Goal: Task Accomplishment & Management: Use online tool/utility

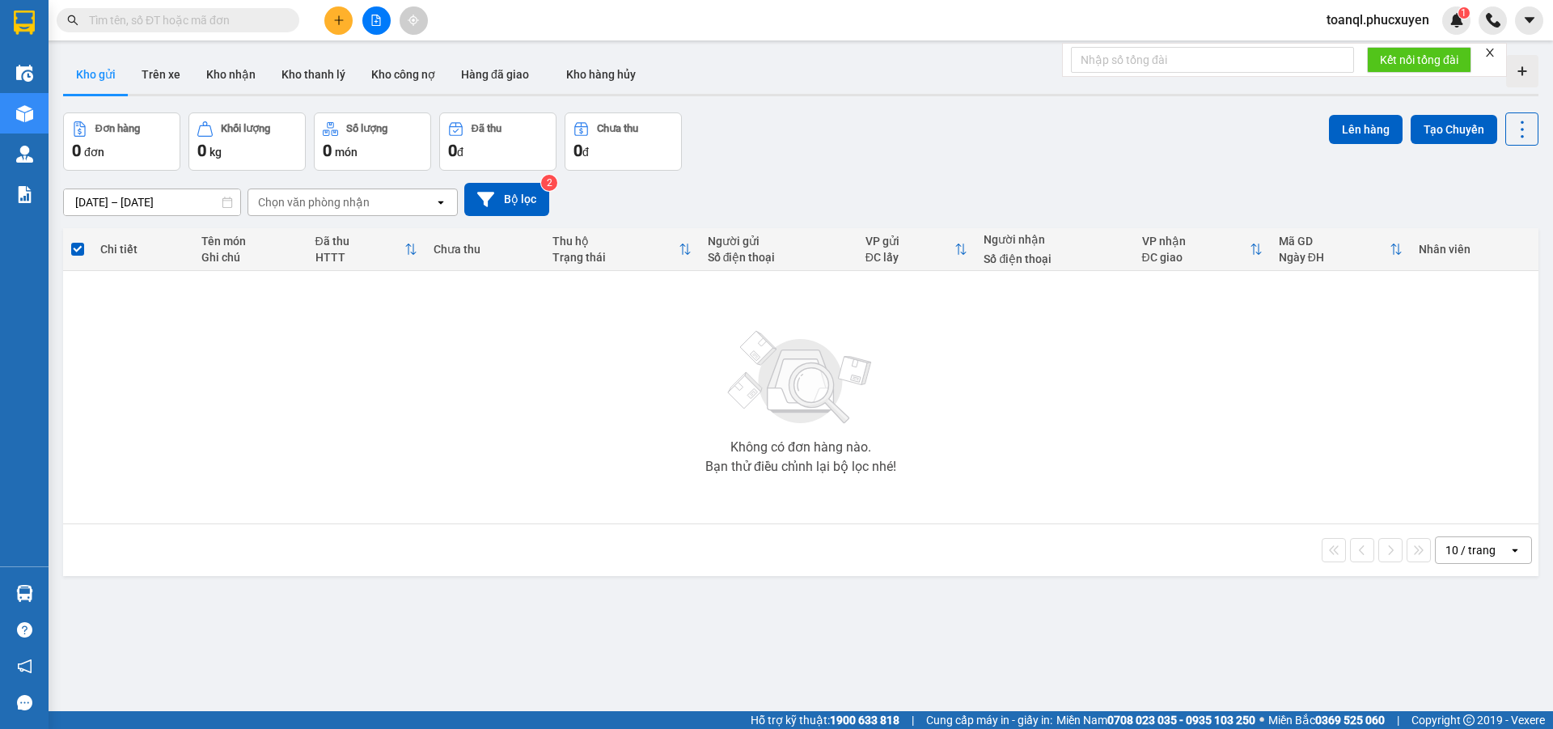
click at [379, 19] on icon "file-add" at bounding box center [376, 20] width 9 height 11
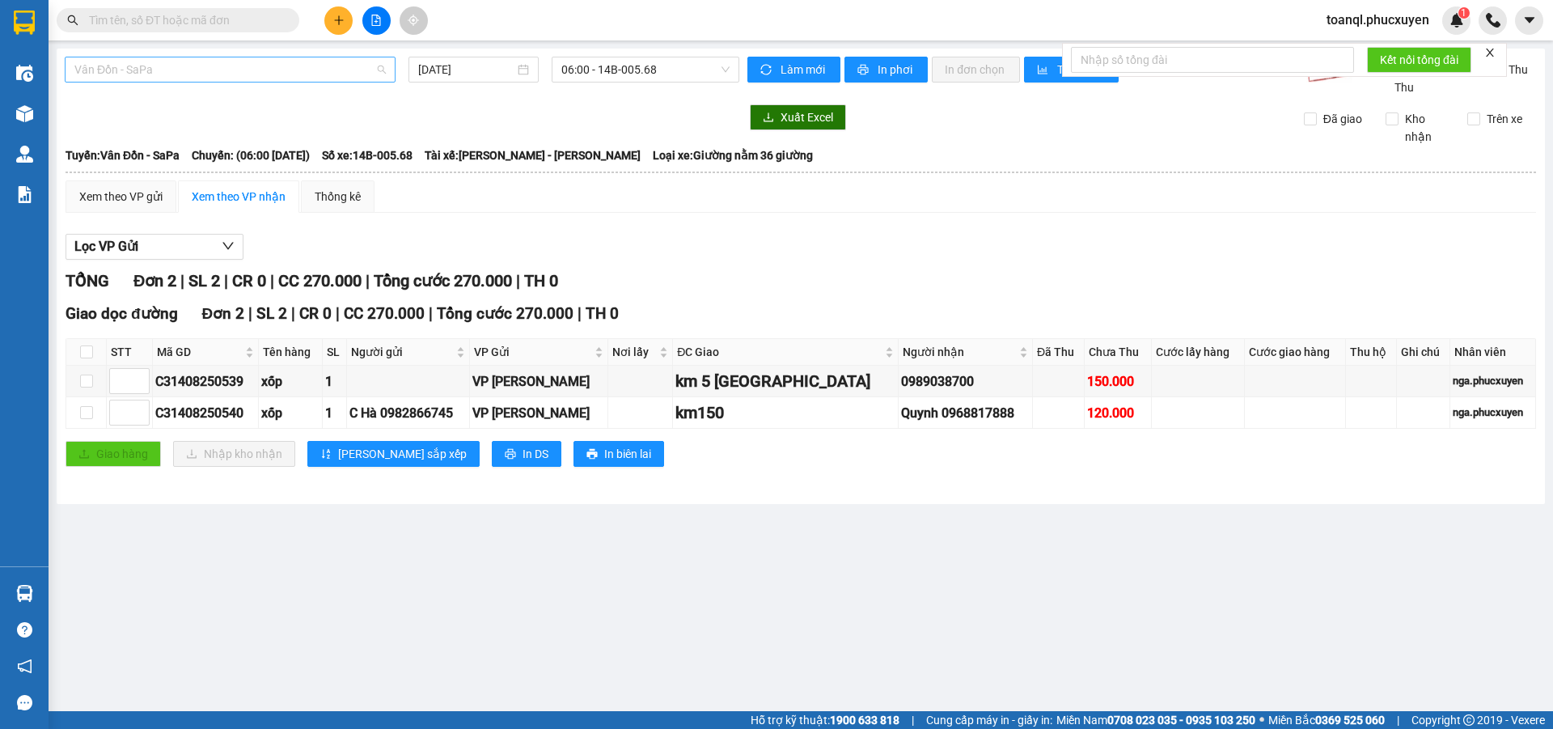
click at [179, 70] on span "Vân Đồn - SaPa" at bounding box center [230, 69] width 312 height 24
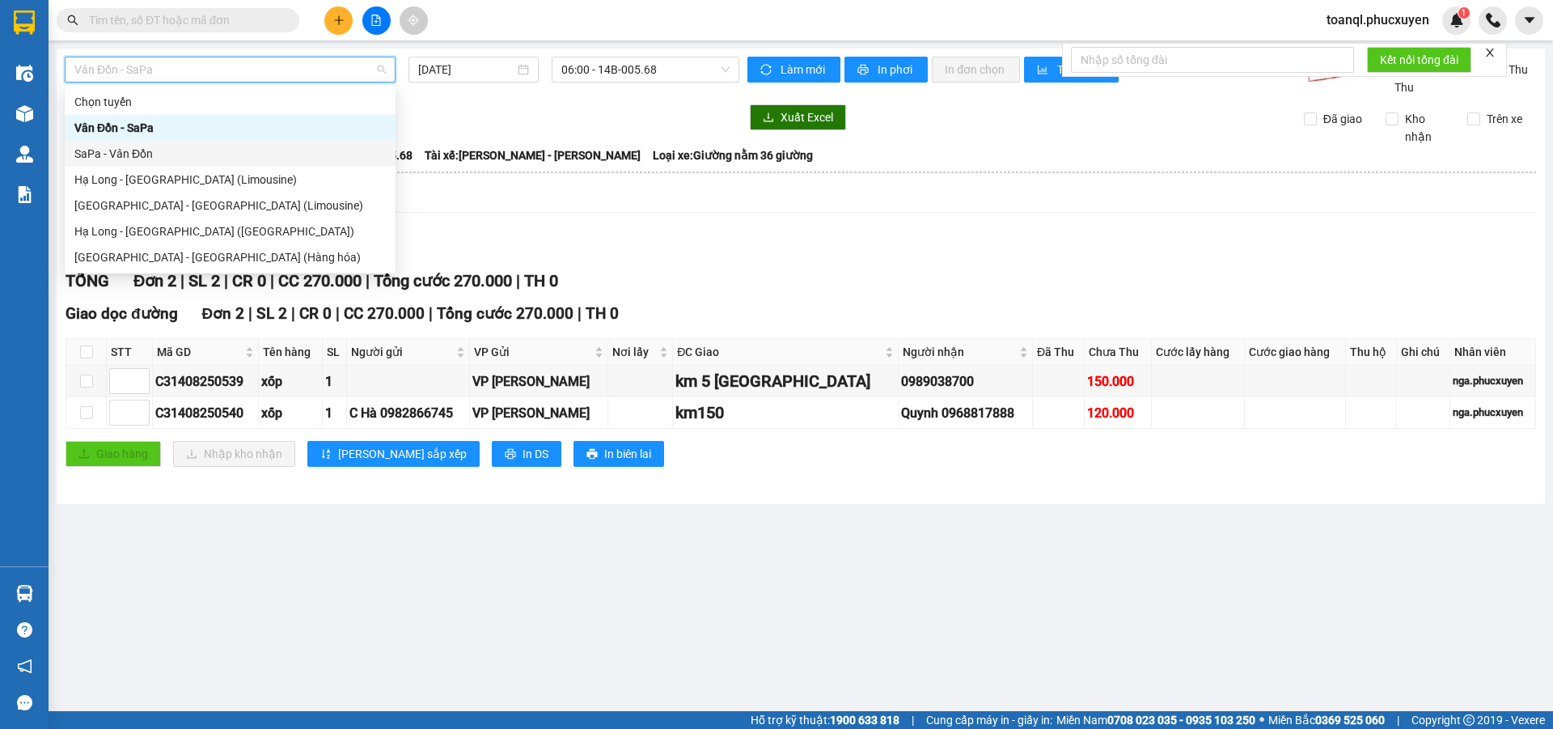
click at [121, 159] on div "SaPa - Vân Đồn" at bounding box center [230, 154] width 312 height 18
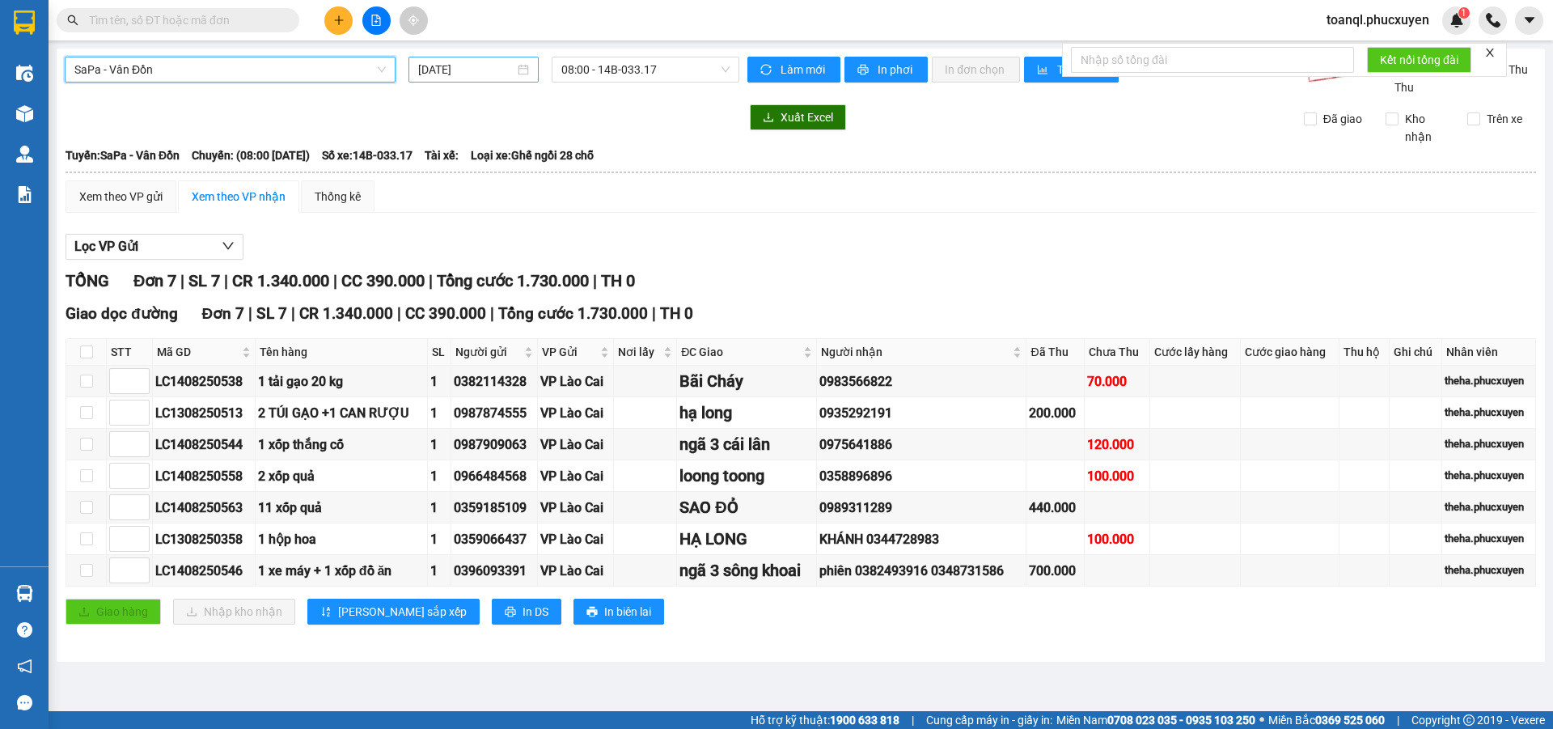
click at [473, 68] on input "[DATE]" at bounding box center [466, 70] width 96 height 18
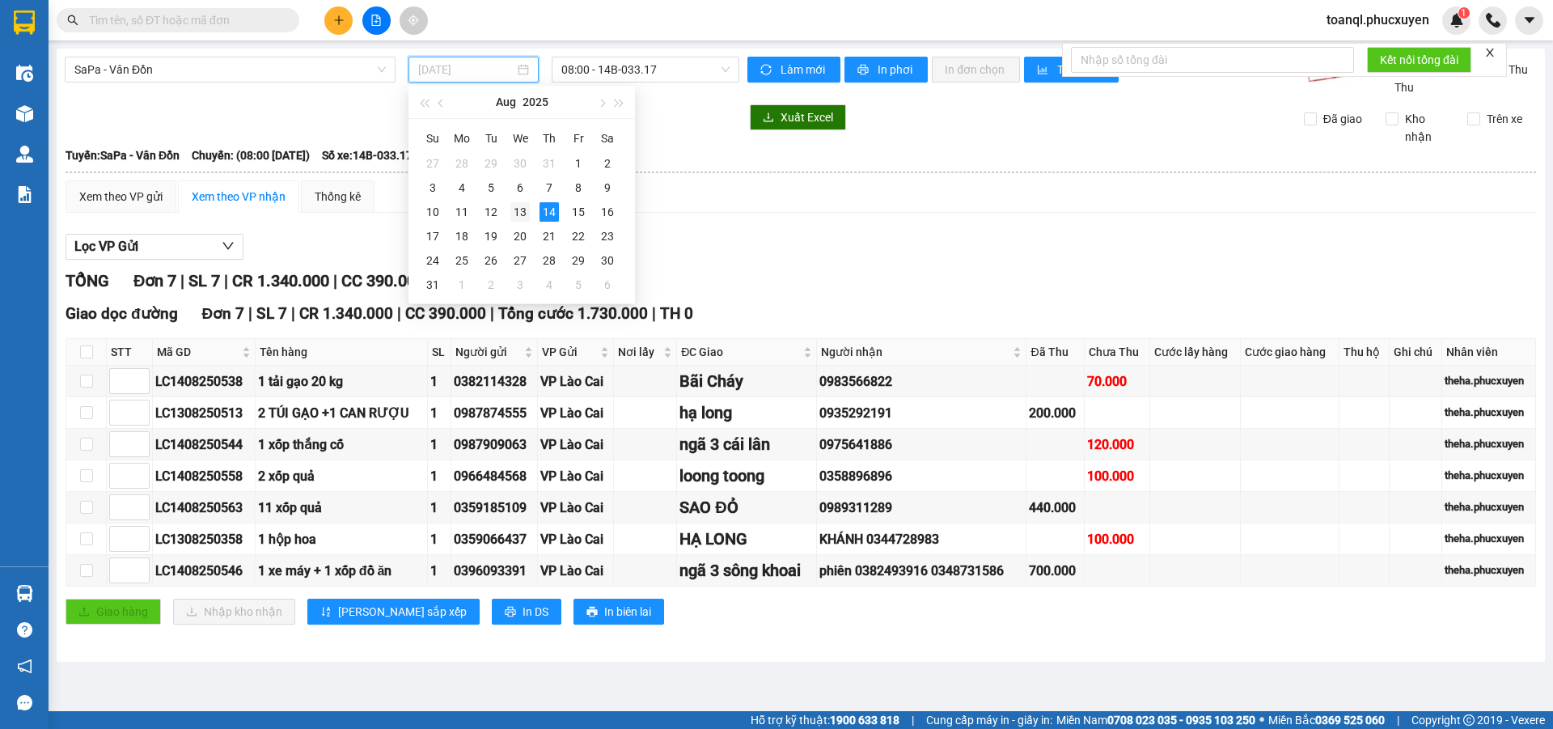
click at [524, 212] on div "13" at bounding box center [520, 211] width 19 height 19
type input "[DATE]"
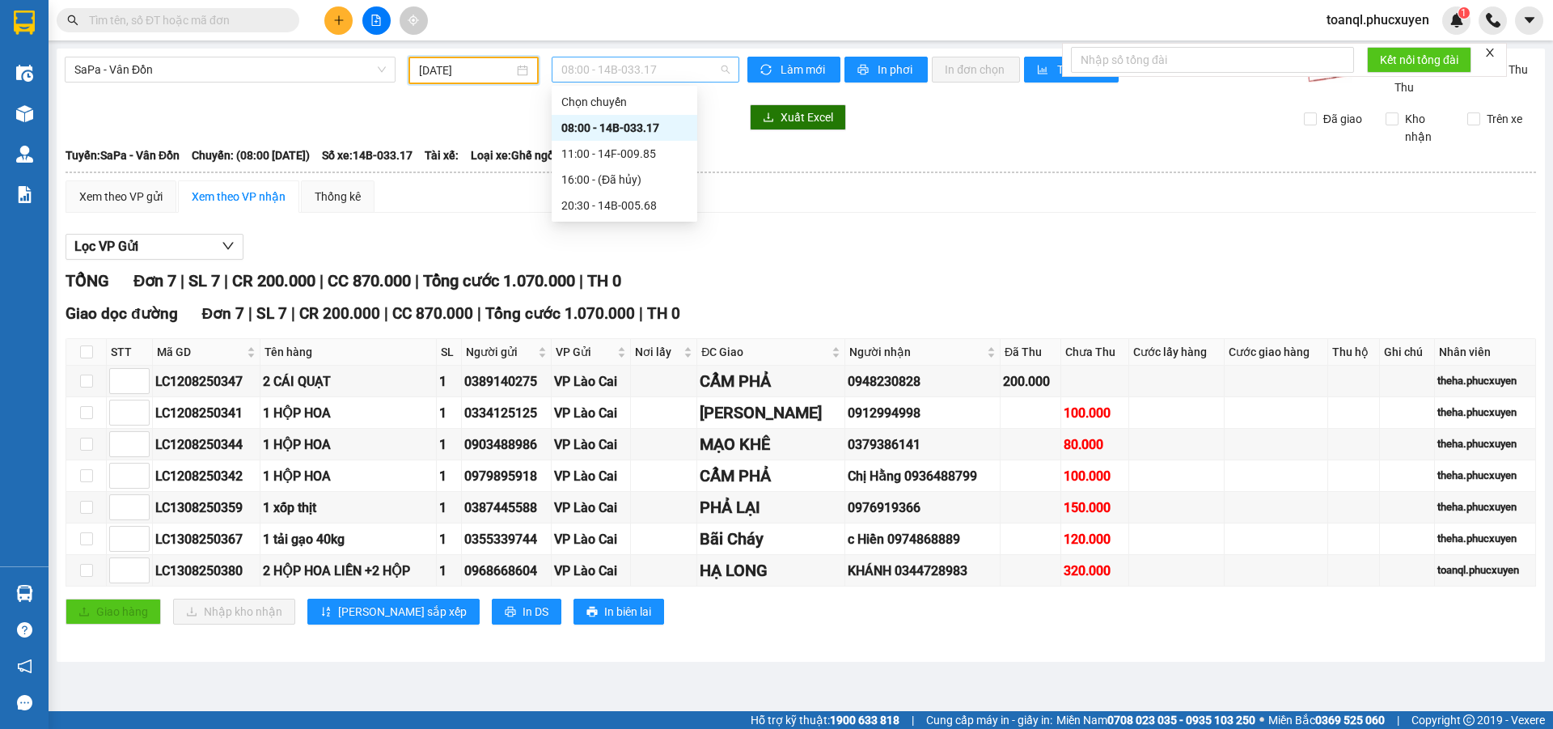
click at [656, 68] on span "08:00 - 14B-033.17" at bounding box center [646, 69] width 168 height 24
click at [632, 150] on div "11:00 - 14F-009.85" at bounding box center [625, 154] width 126 height 18
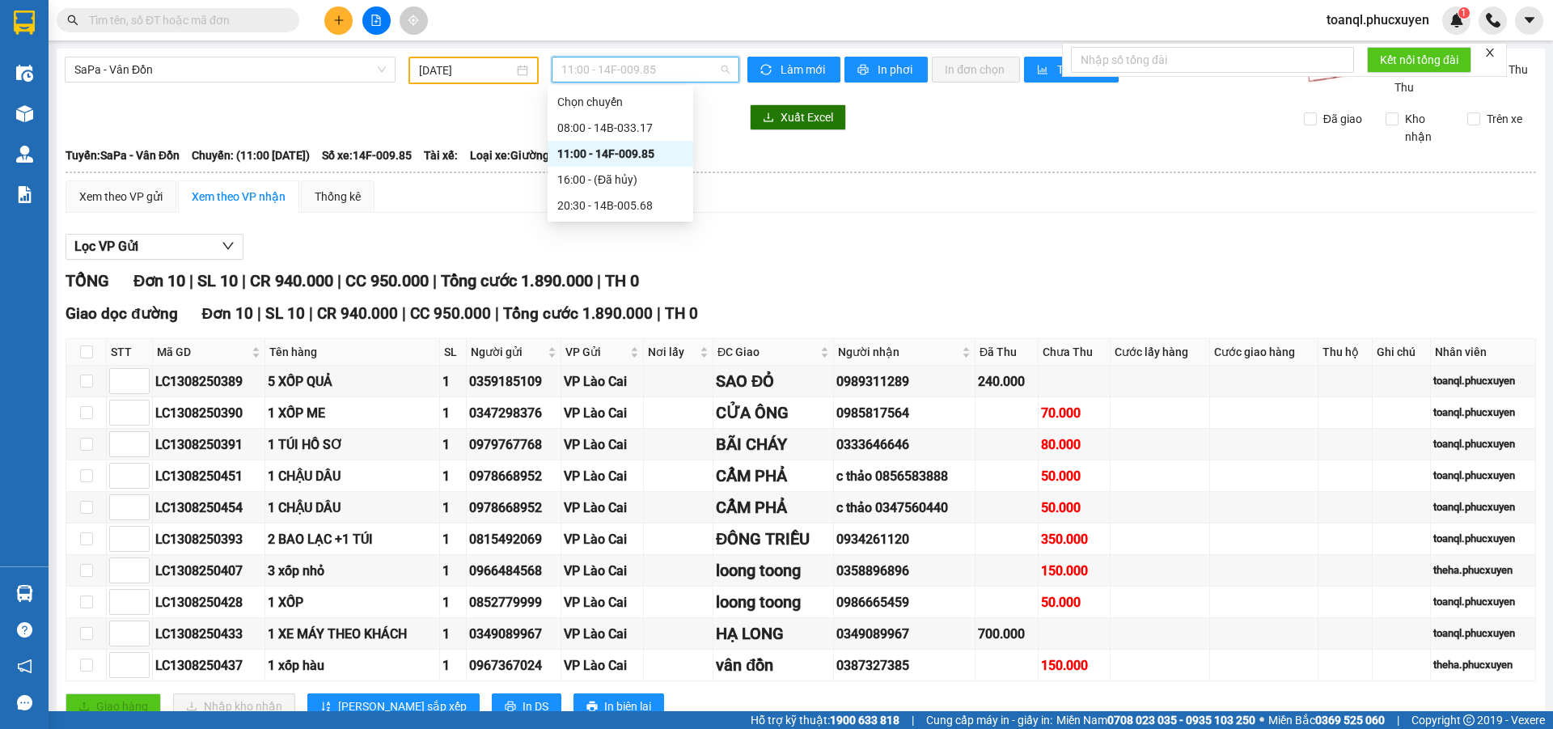
click at [629, 65] on span "11:00 - 14F-009.85" at bounding box center [646, 69] width 168 height 24
click at [616, 204] on div "20:30 - 14B-005.68" at bounding box center [620, 206] width 126 height 18
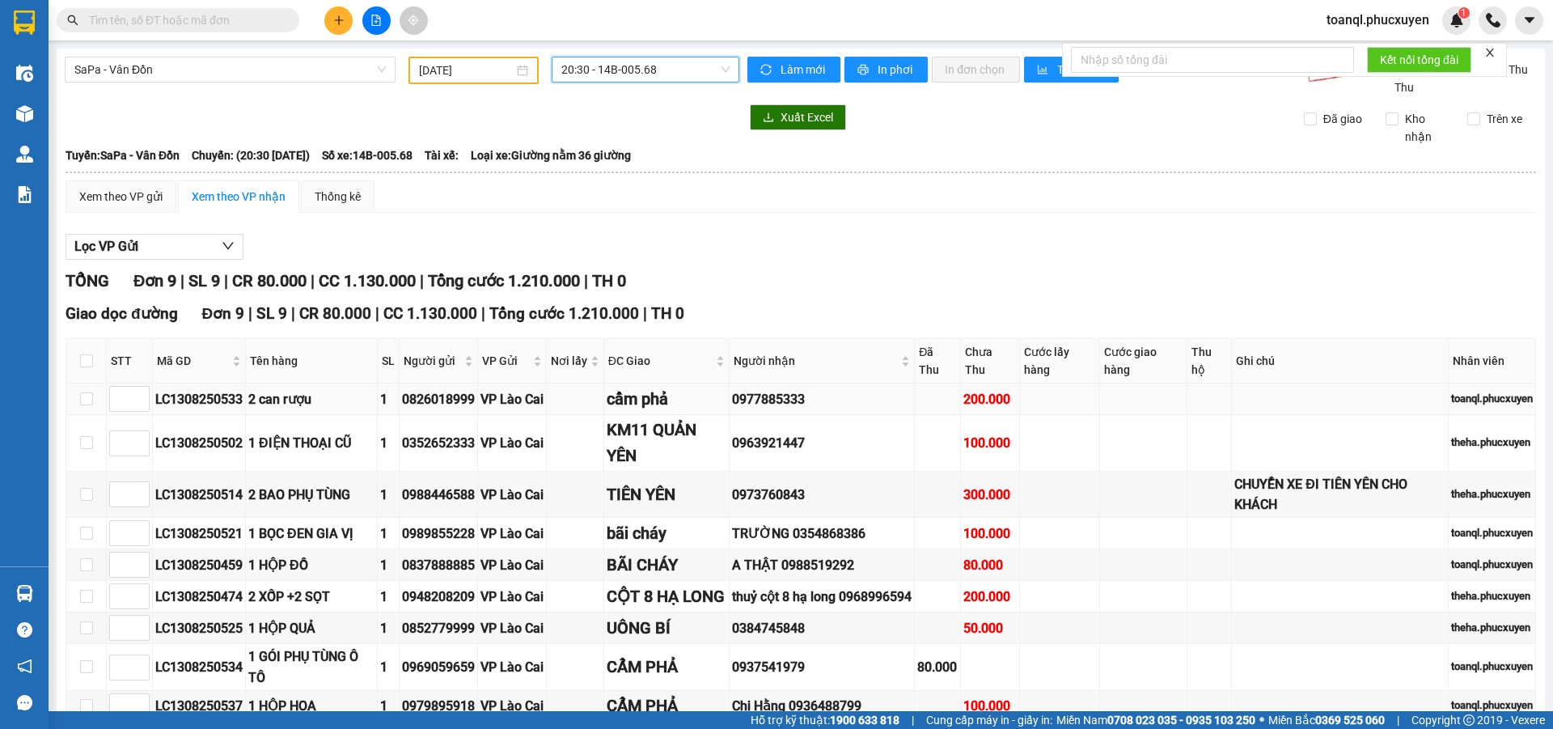
scroll to position [120, 0]
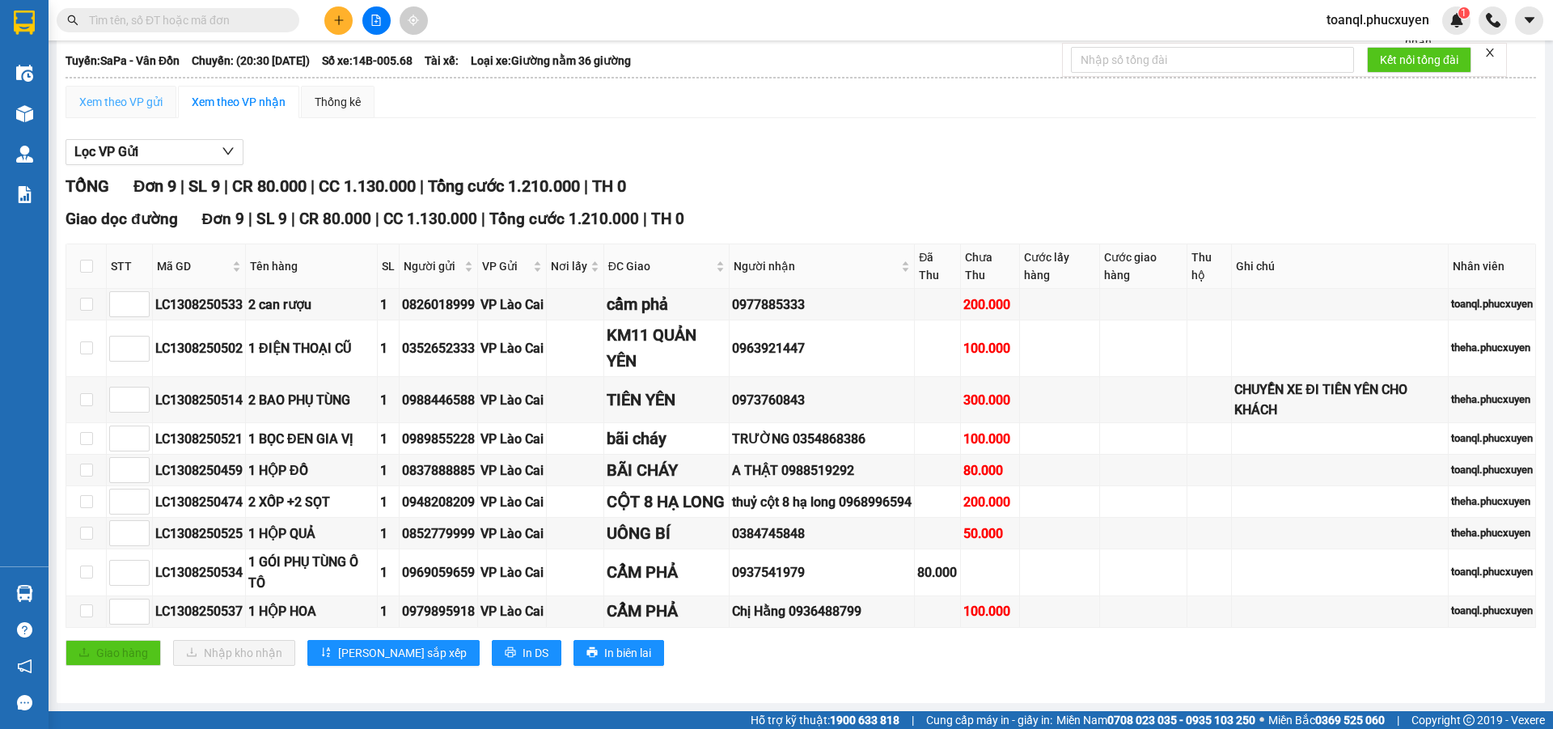
click at [116, 86] on div "Xem theo VP gửi" at bounding box center [121, 102] width 111 height 32
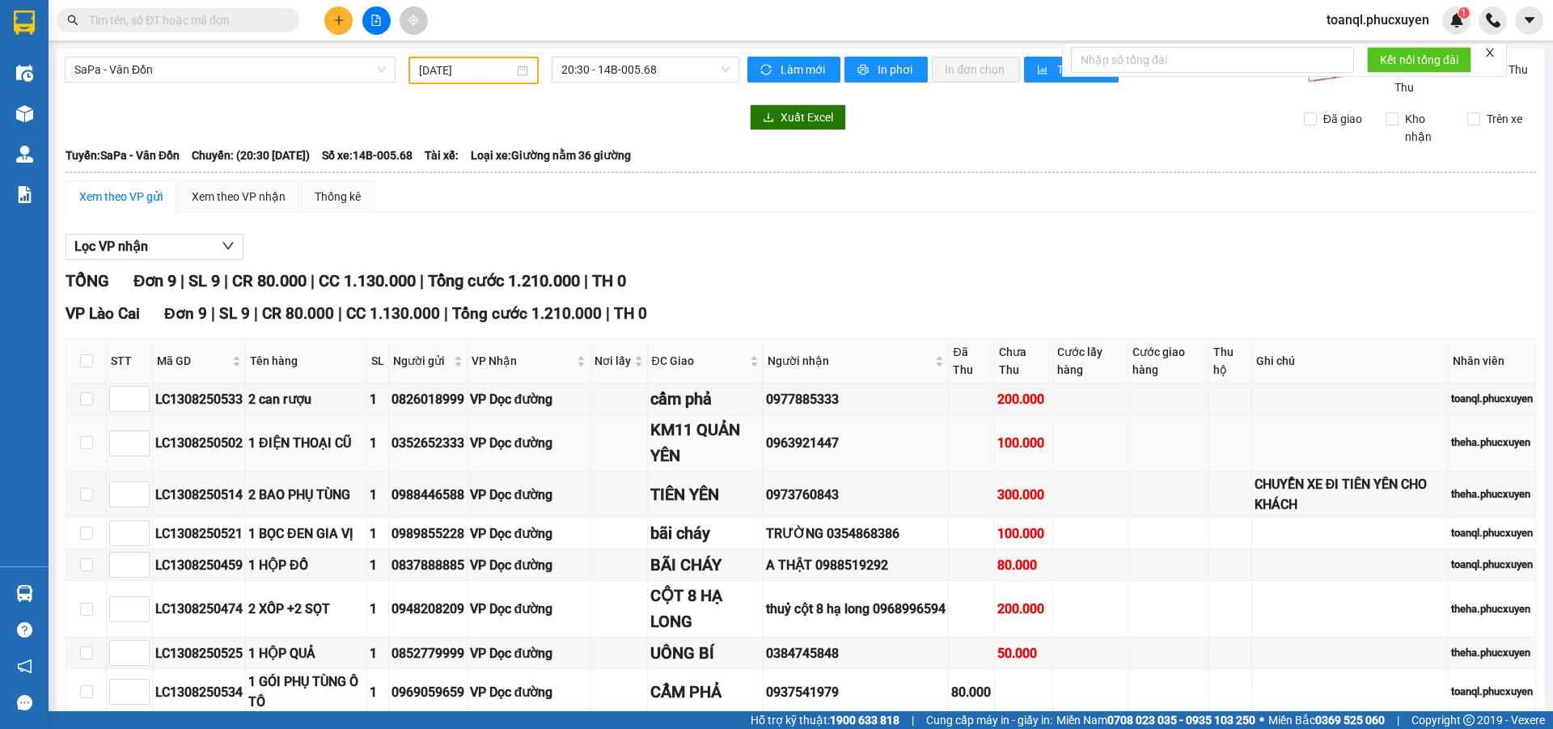
scroll to position [120, 0]
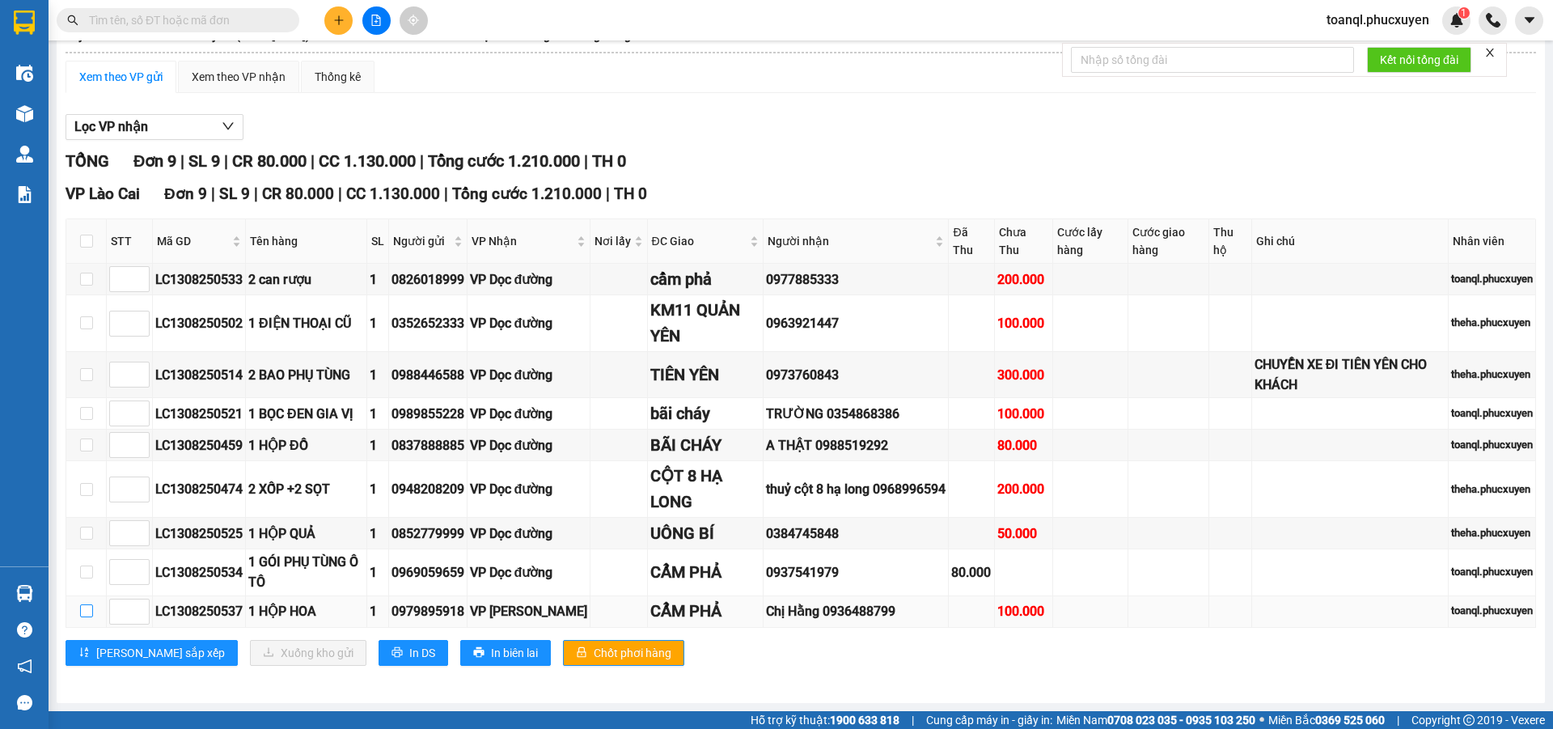
click at [87, 609] on input "checkbox" at bounding box center [86, 610] width 13 height 13
checkbox input "true"
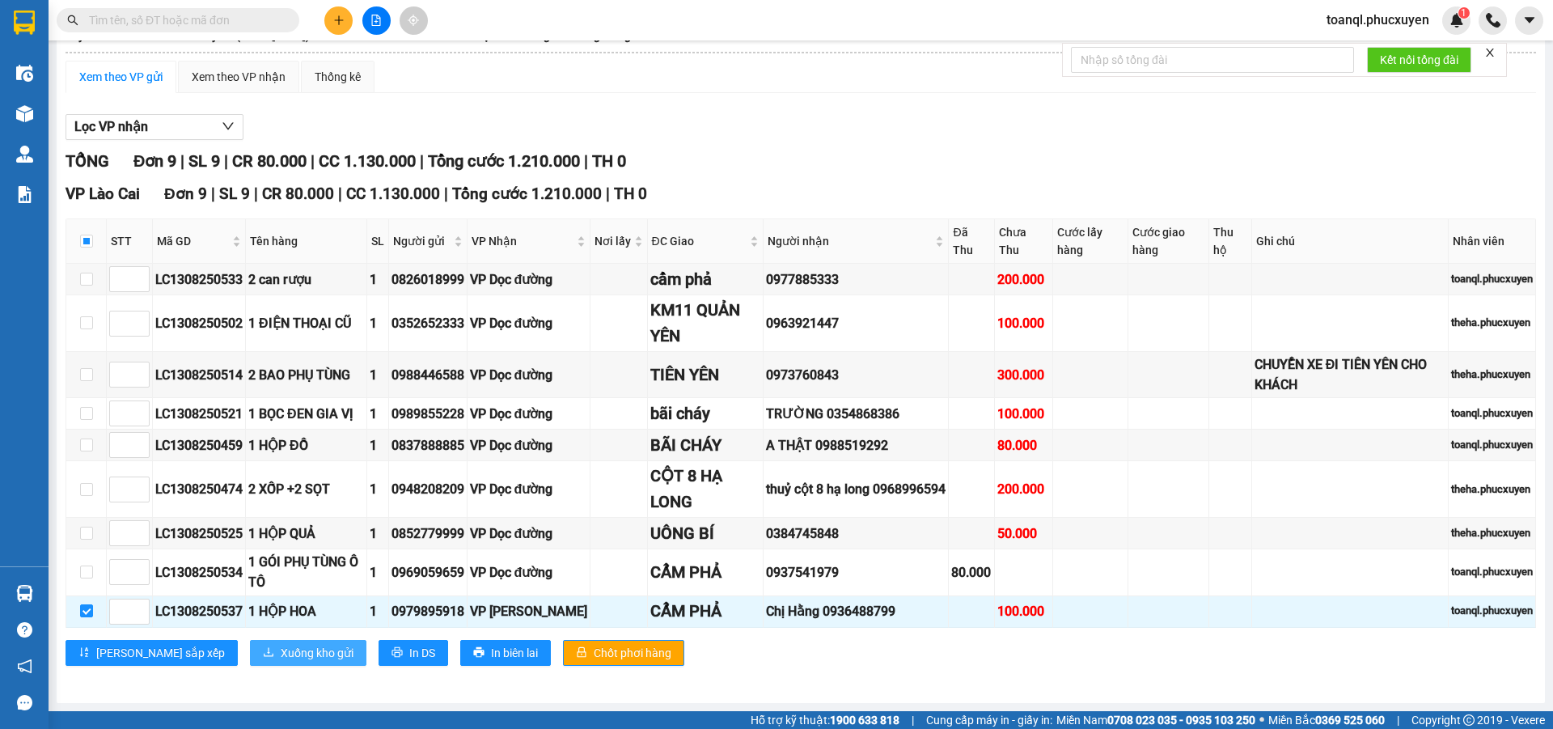
click at [281, 656] on span "Xuống kho gửi" at bounding box center [317, 653] width 73 height 18
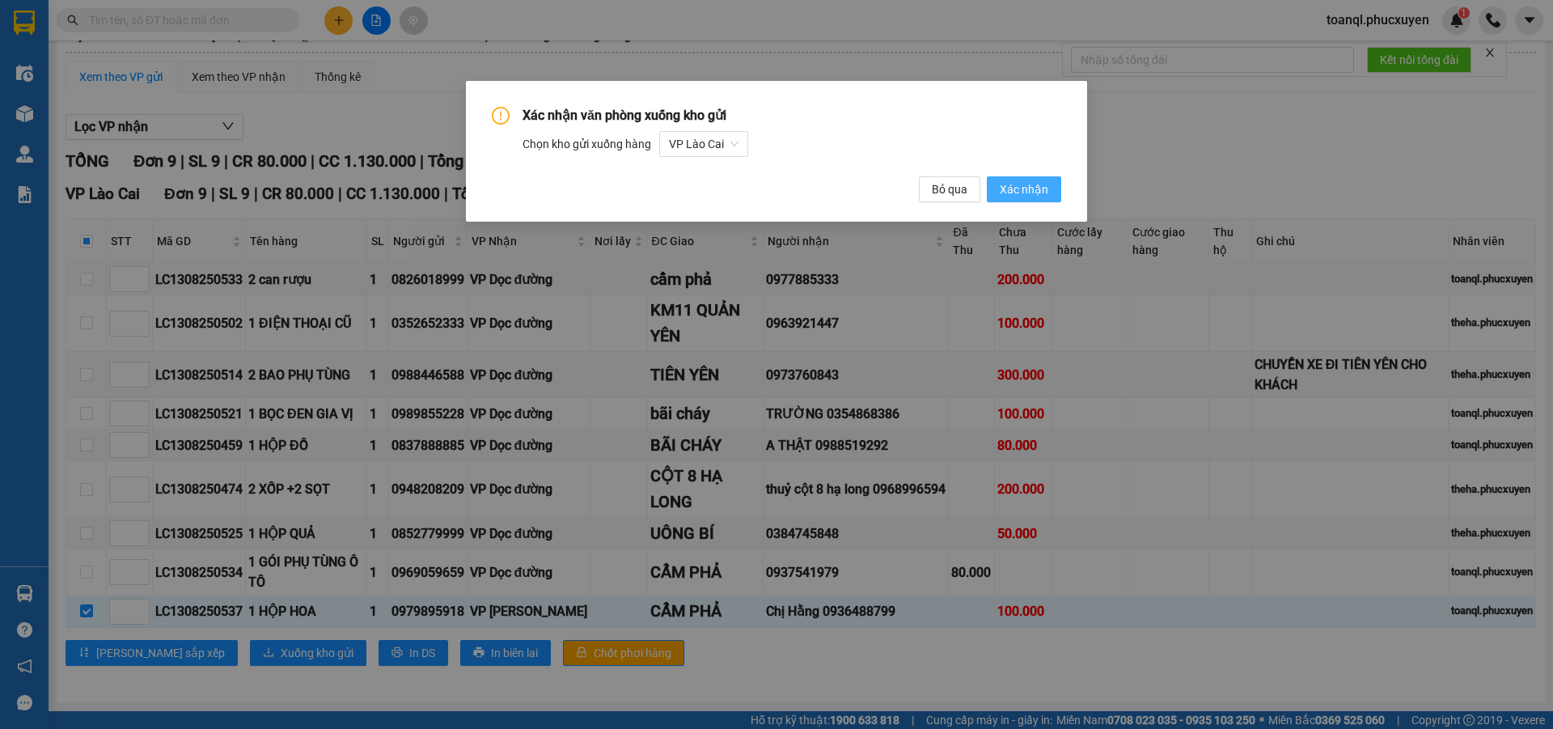
click at [1035, 180] on span "Xác nhận" at bounding box center [1024, 189] width 49 height 18
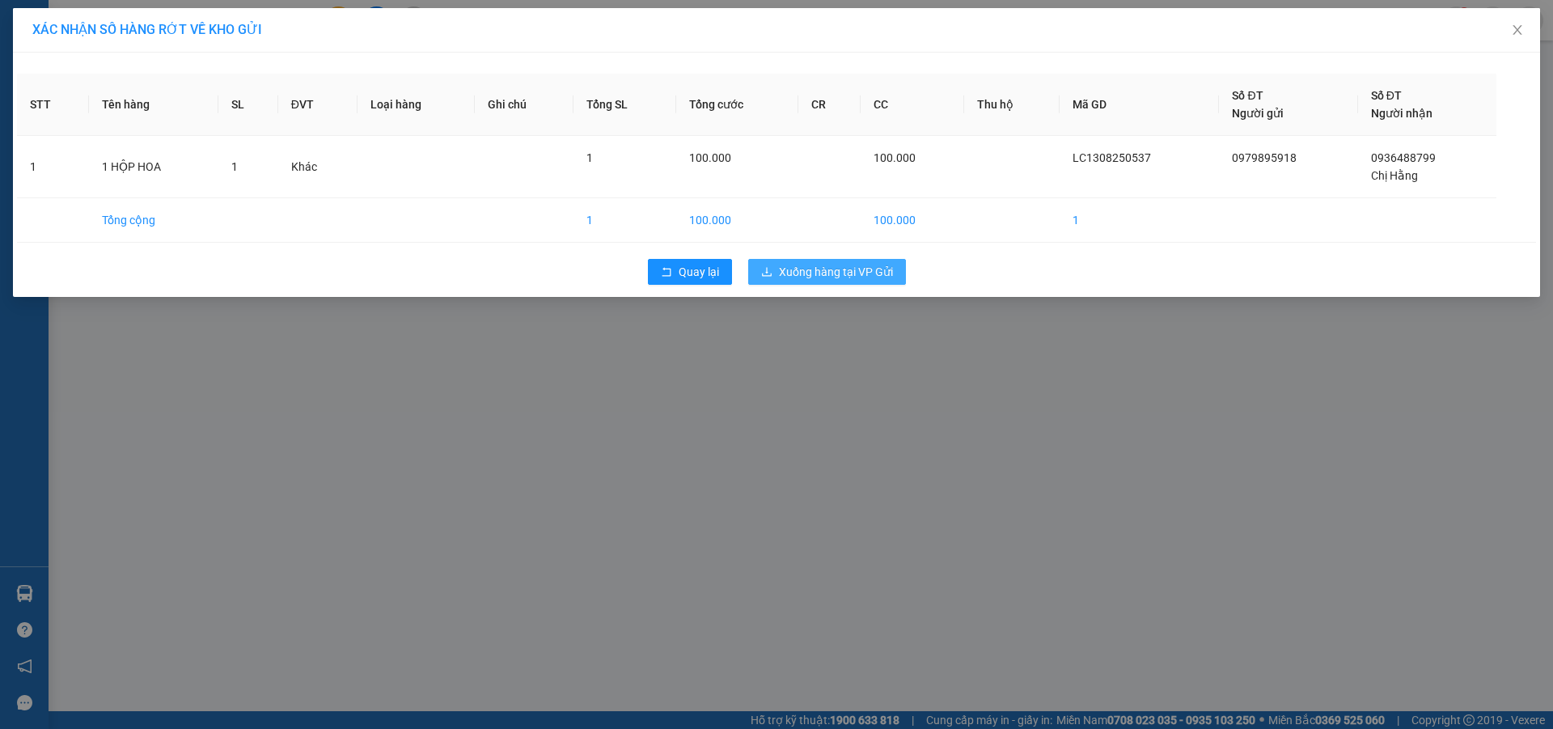
click at [811, 273] on span "Xuống hàng tại VP Gửi" at bounding box center [836, 272] width 114 height 18
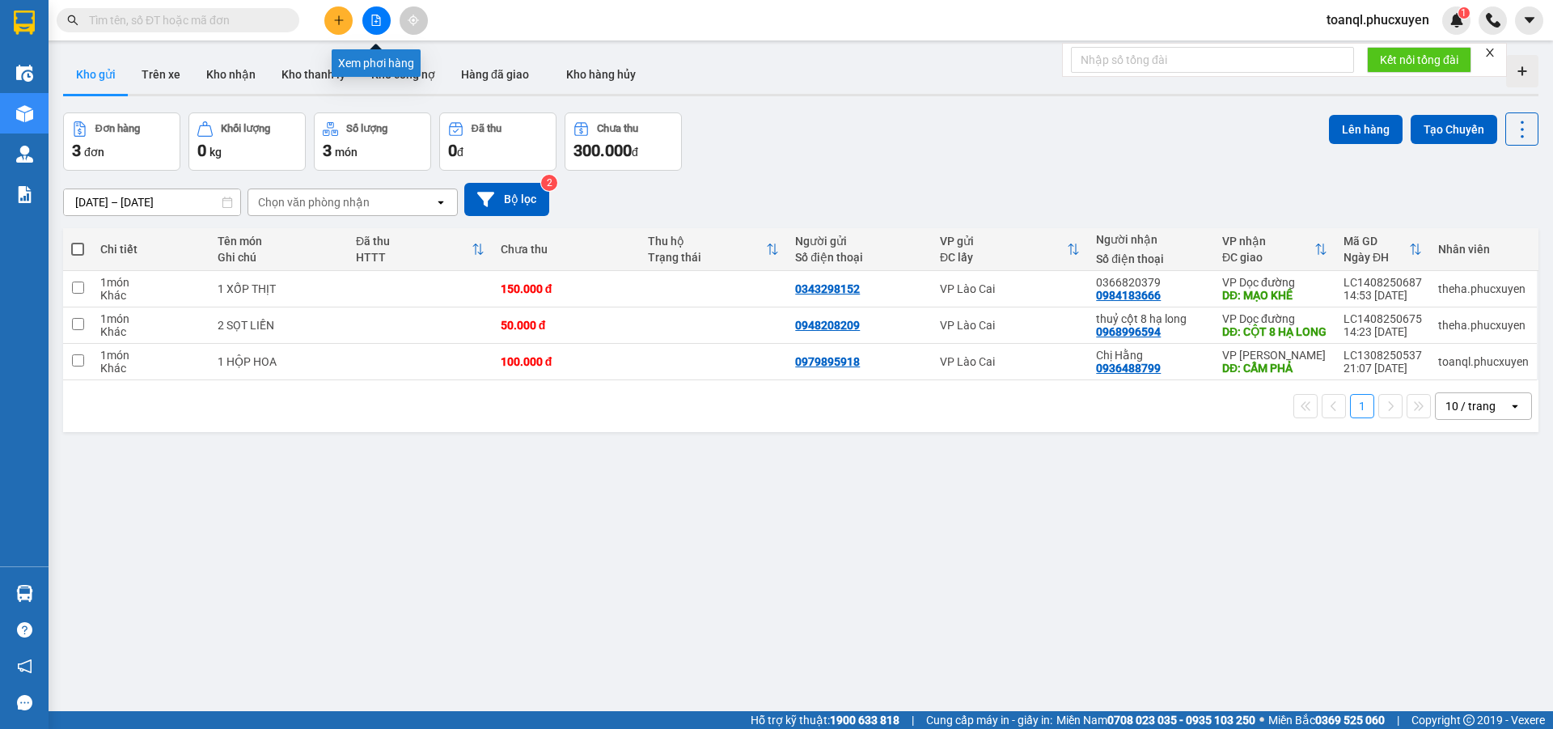
click at [373, 18] on icon "file-add" at bounding box center [376, 20] width 11 height 11
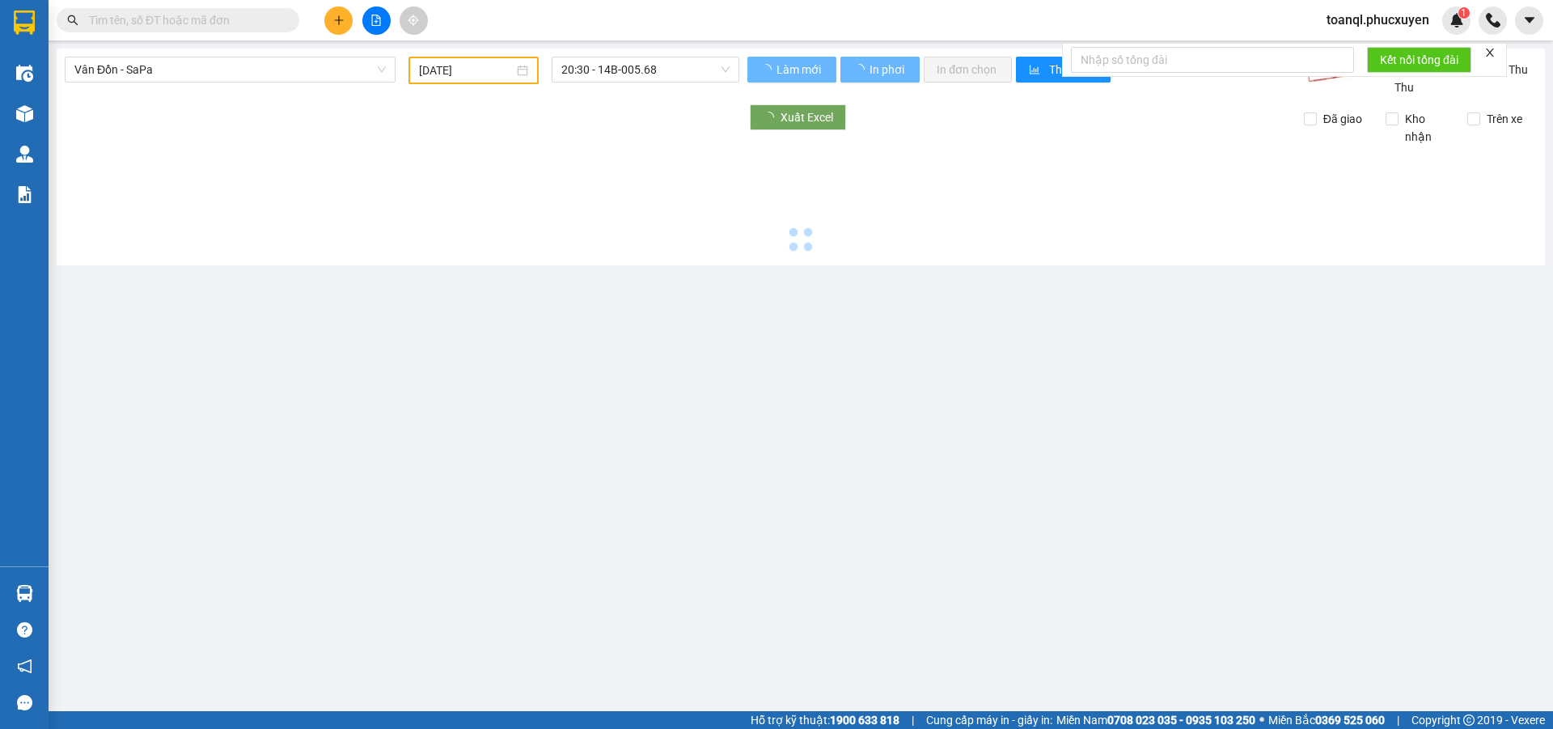
type input "[DATE]"
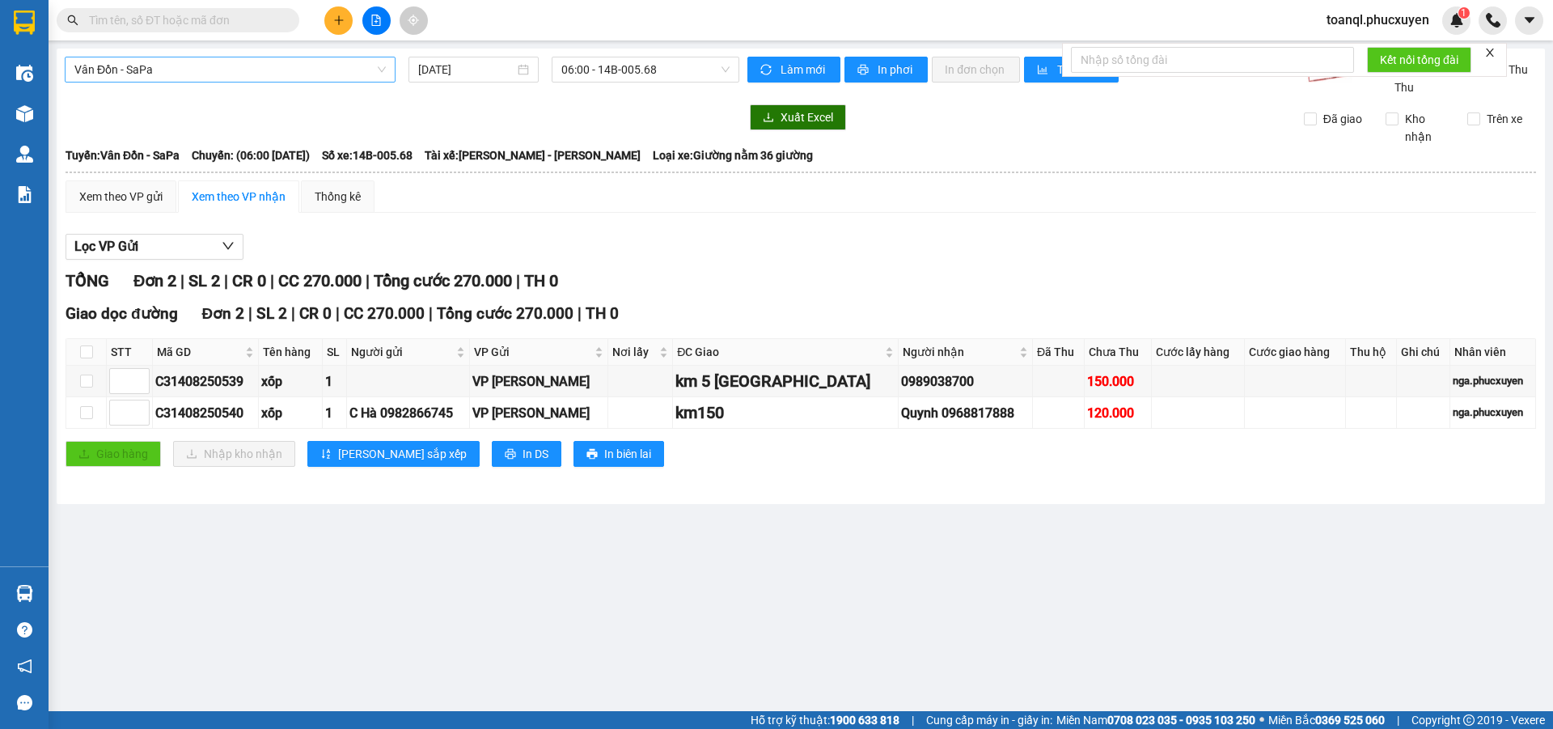
click at [231, 74] on span "Vân Đồn - SaPa" at bounding box center [230, 69] width 312 height 24
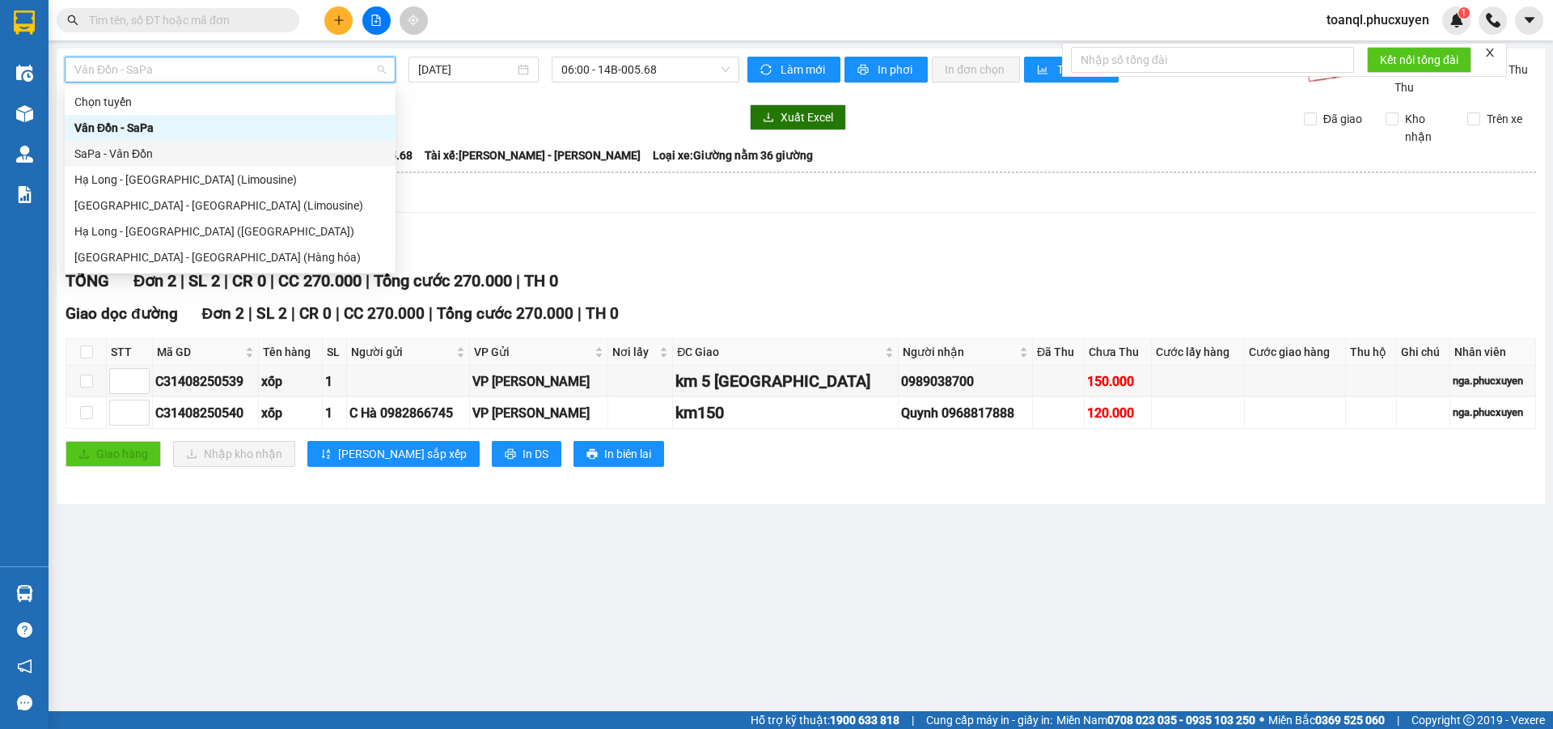
click at [129, 154] on div "SaPa - Vân Đồn" at bounding box center [230, 154] width 312 height 18
type input "[DATE]"
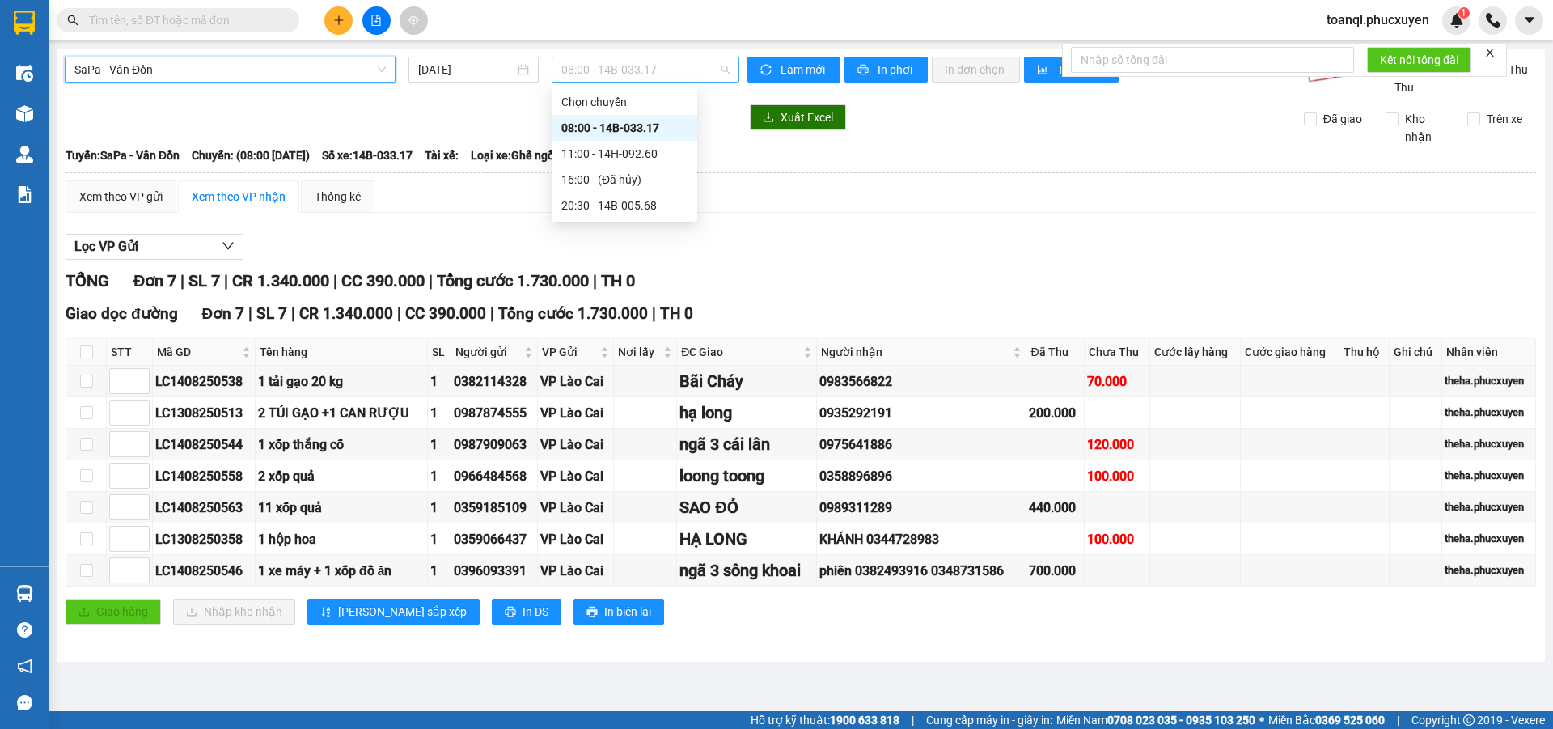
click at [681, 66] on span "08:00 - 14B-033.17" at bounding box center [646, 69] width 168 height 24
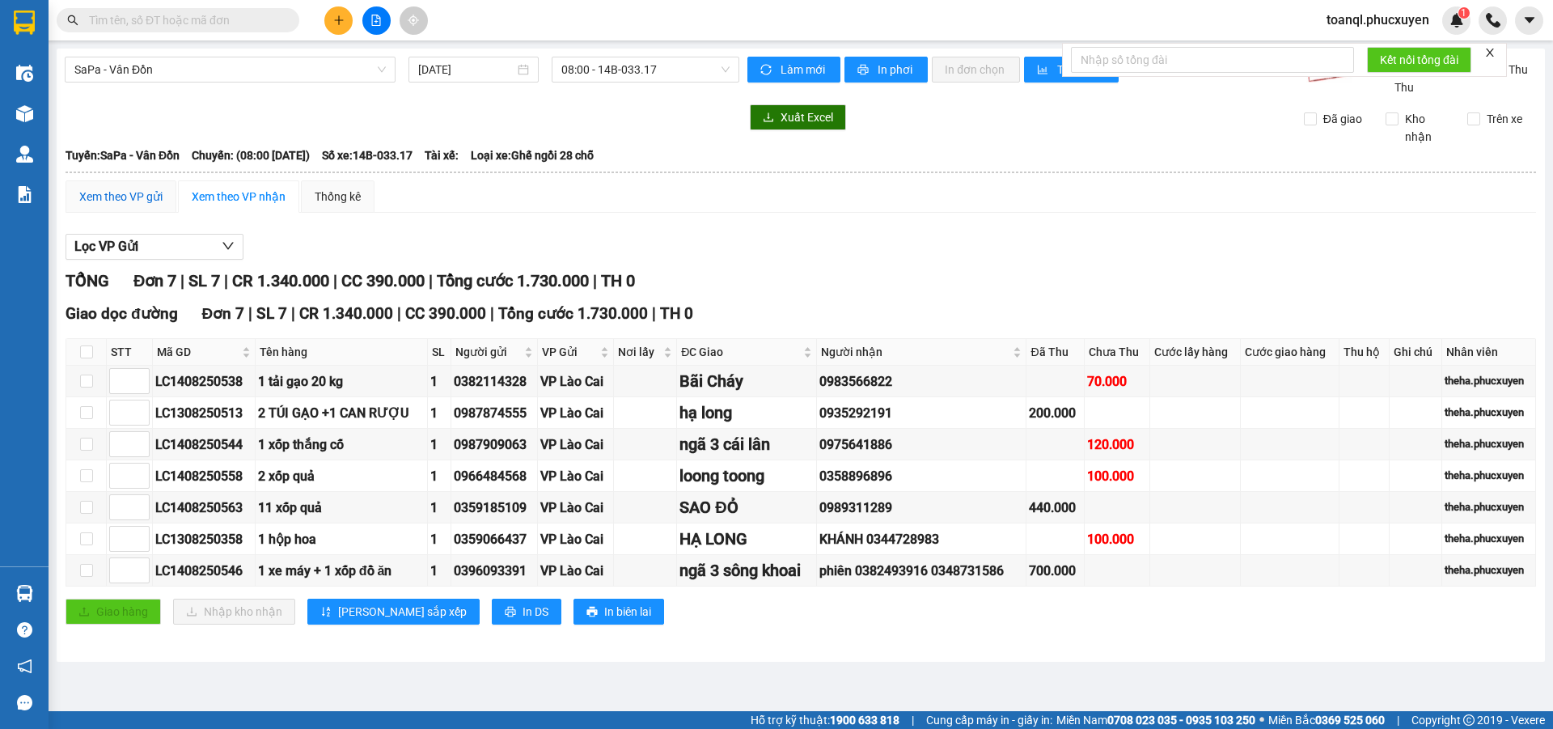
click at [121, 197] on div "Xem theo VP gửi" at bounding box center [120, 197] width 83 height 18
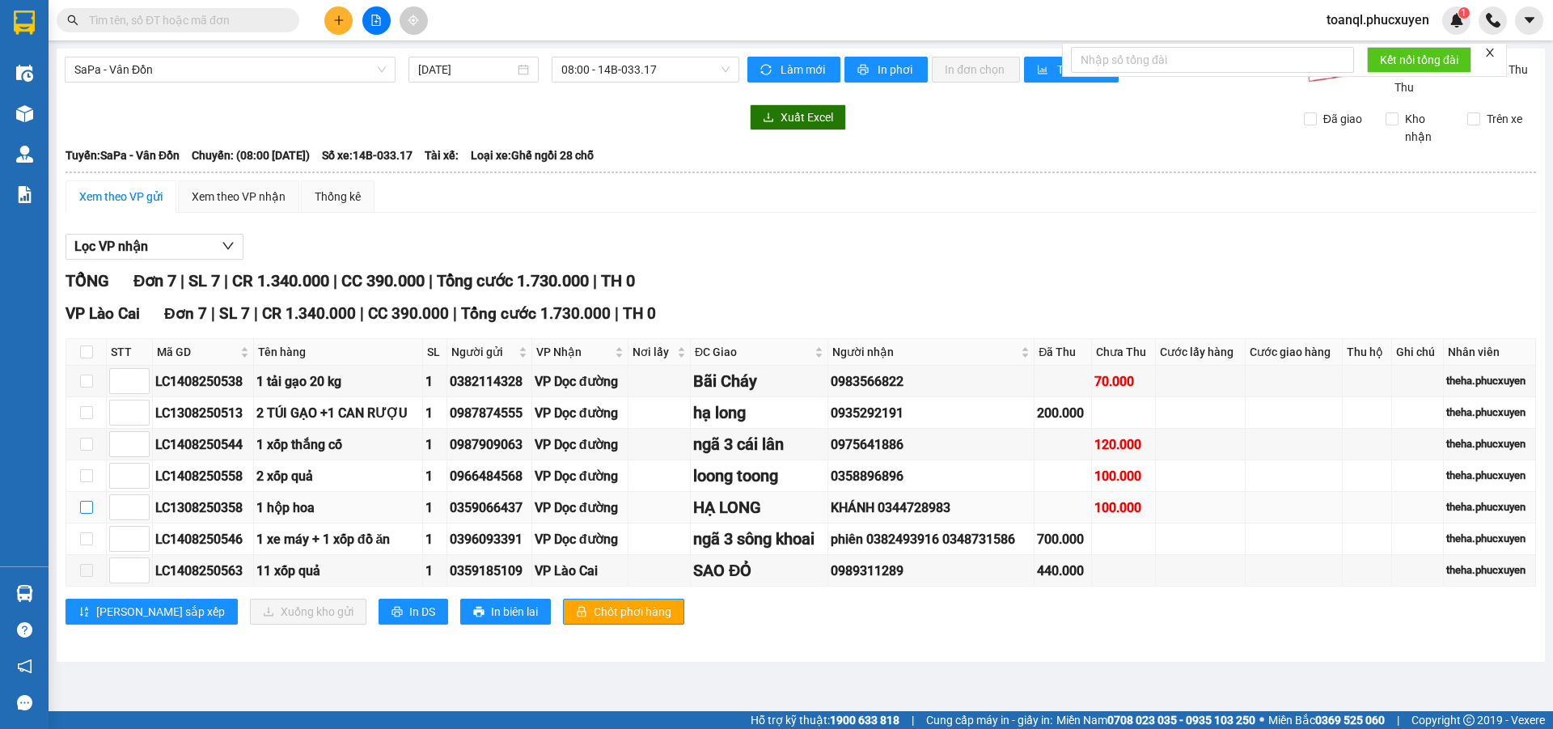
click at [87, 506] on input "checkbox" at bounding box center [86, 507] width 13 height 13
checkbox input "true"
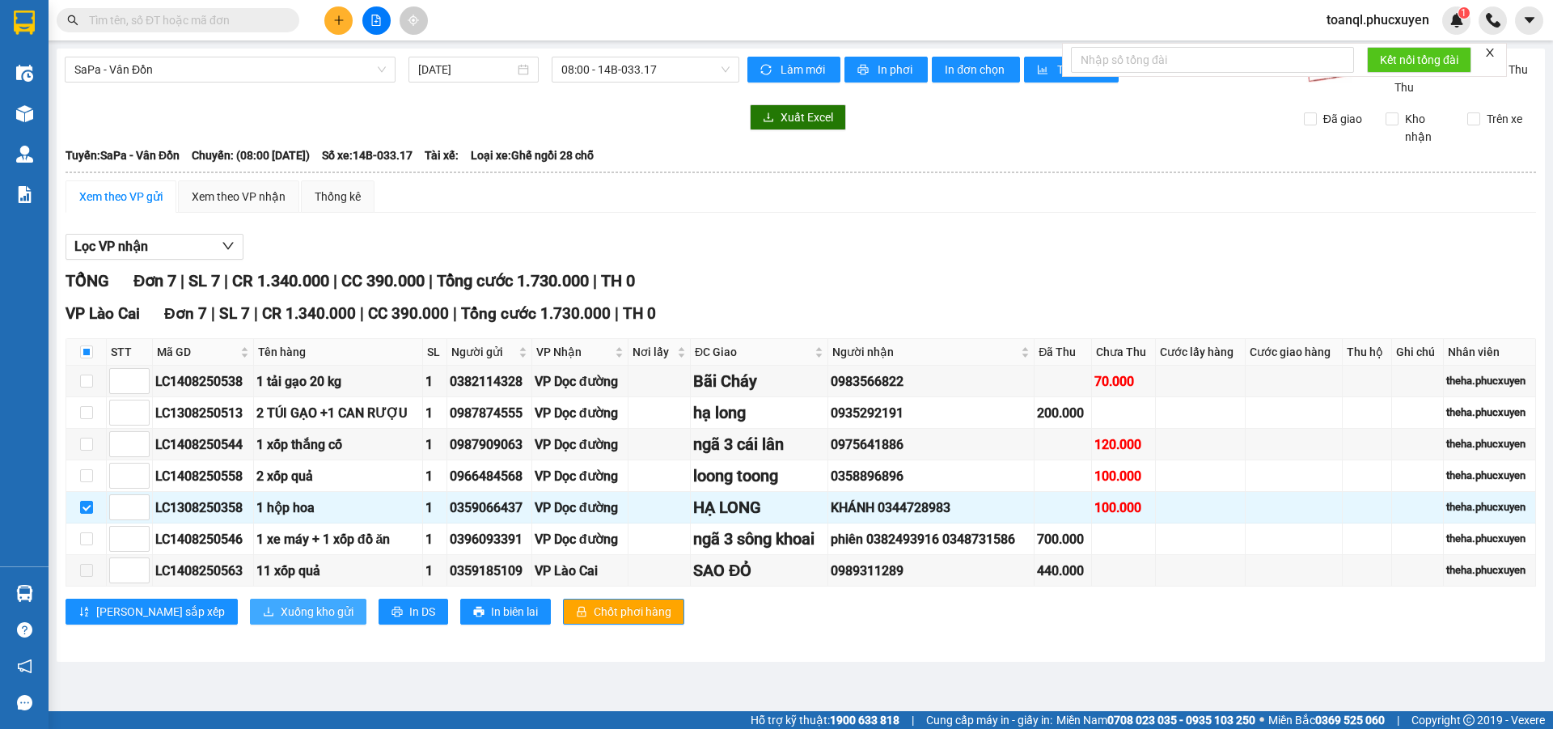
click at [281, 613] on span "Xuống kho gửi" at bounding box center [317, 612] width 73 height 18
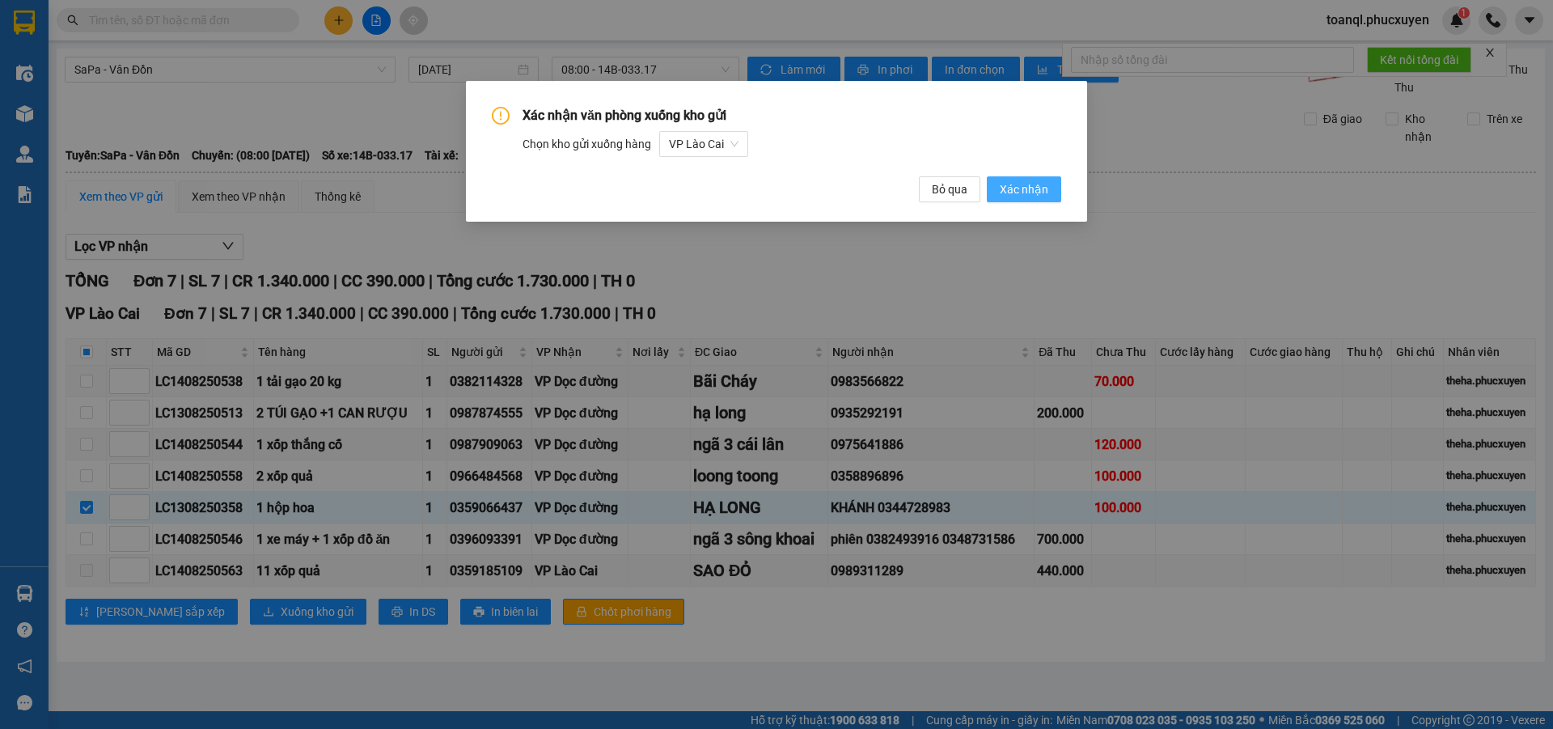
click at [1030, 189] on span "Xác nhận" at bounding box center [1024, 189] width 49 height 18
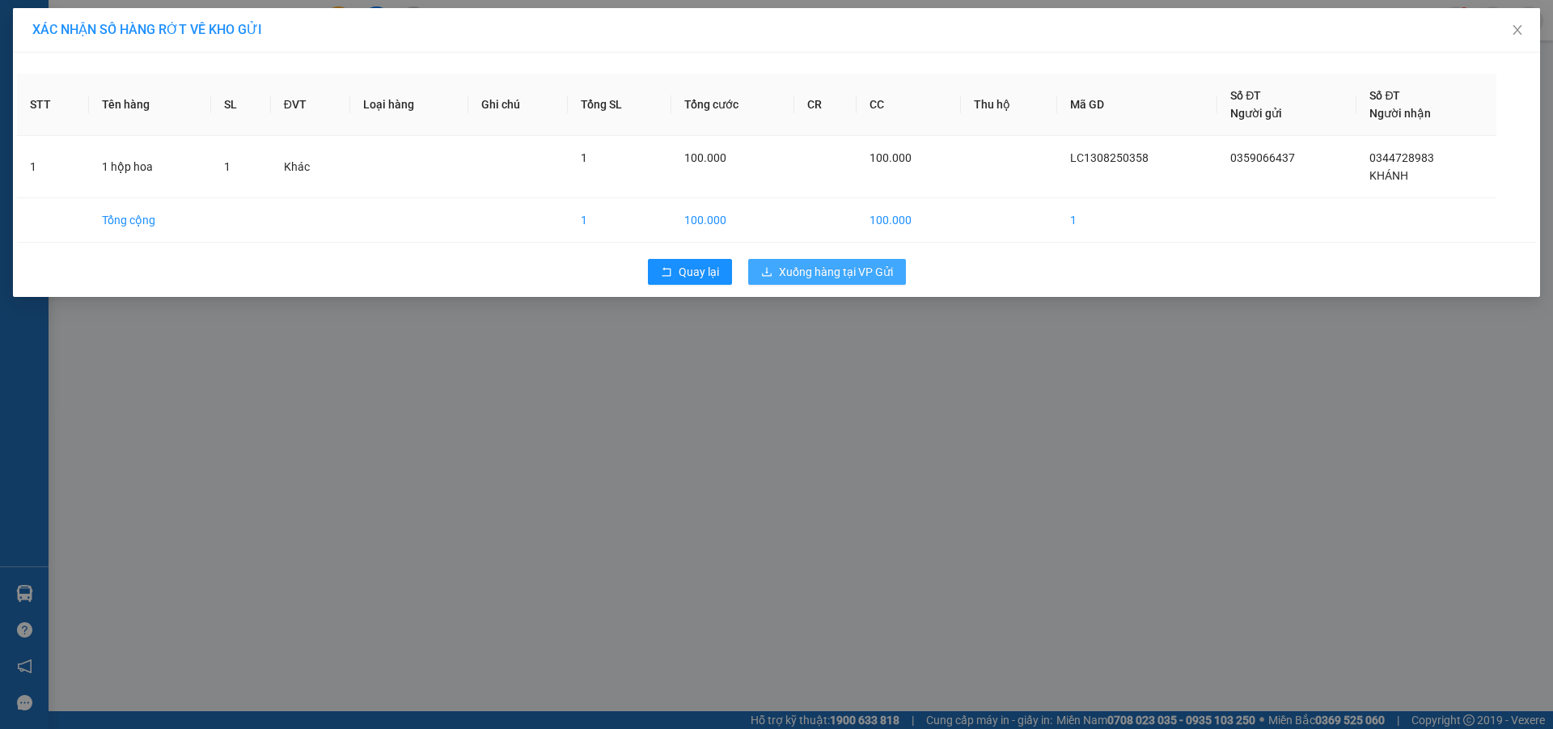
click at [840, 277] on span "Xuống hàng tại VP Gửi" at bounding box center [836, 272] width 114 height 18
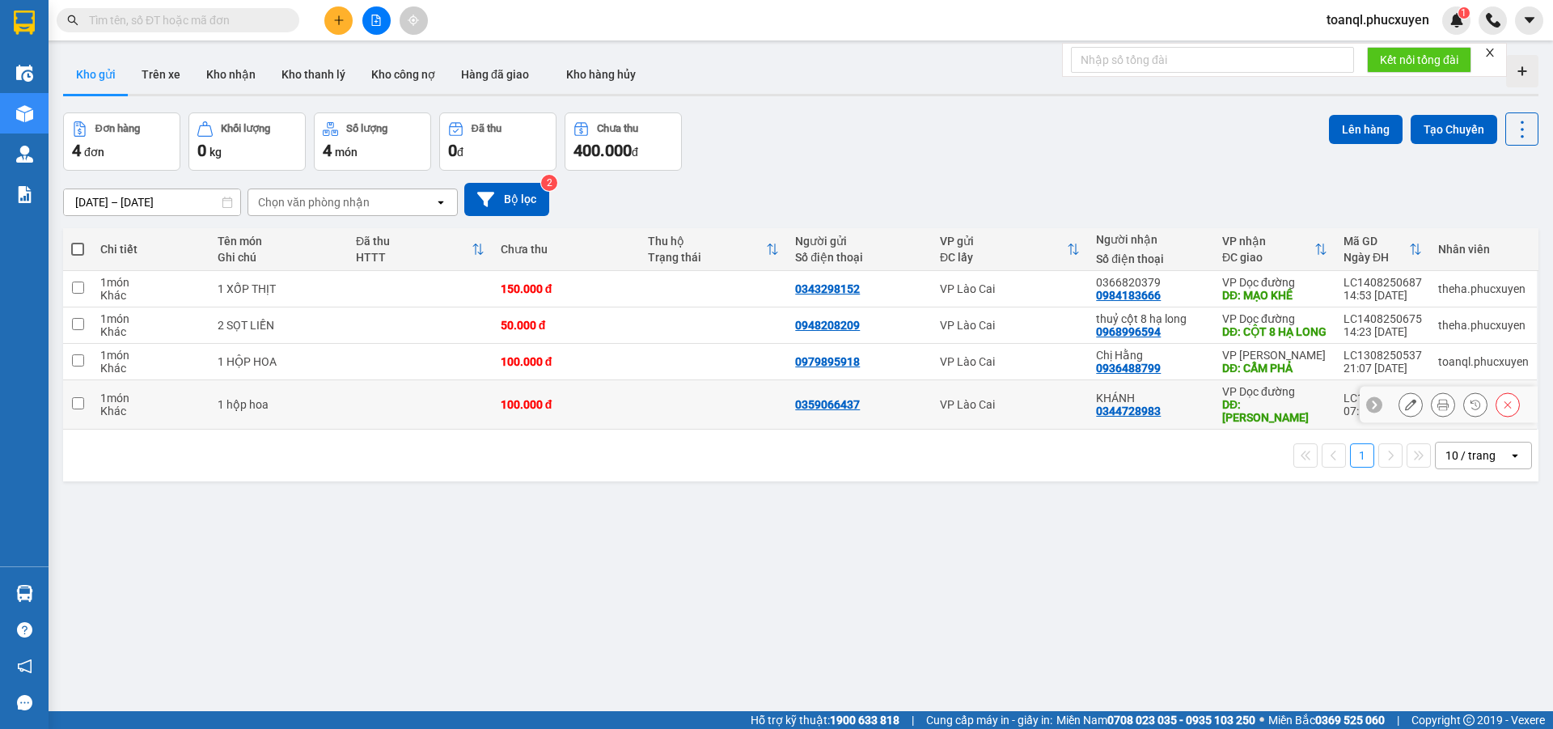
click at [375, 413] on td at bounding box center [420, 404] width 145 height 49
checkbox input "true"
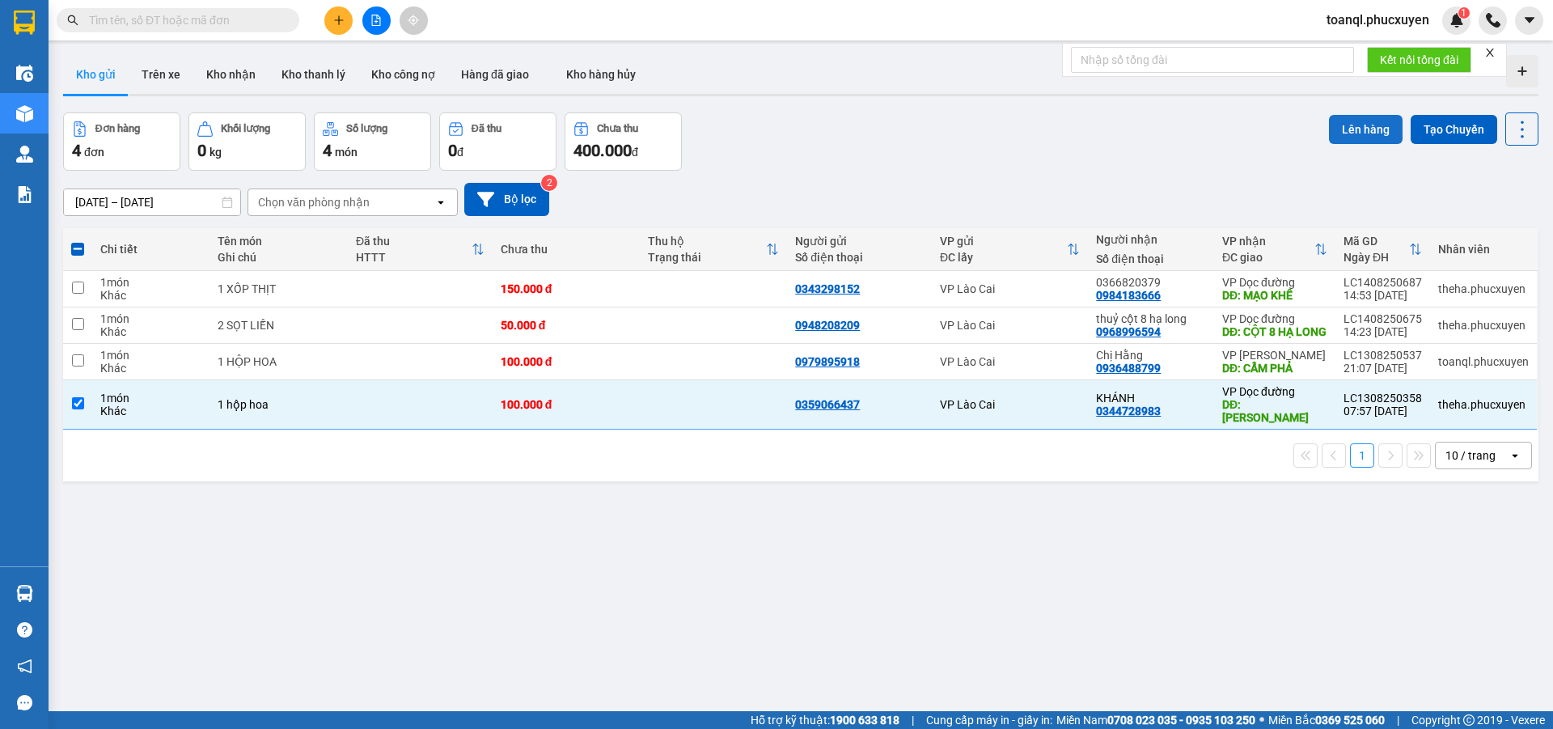
click at [1363, 125] on button "Lên hàng" at bounding box center [1366, 129] width 74 height 29
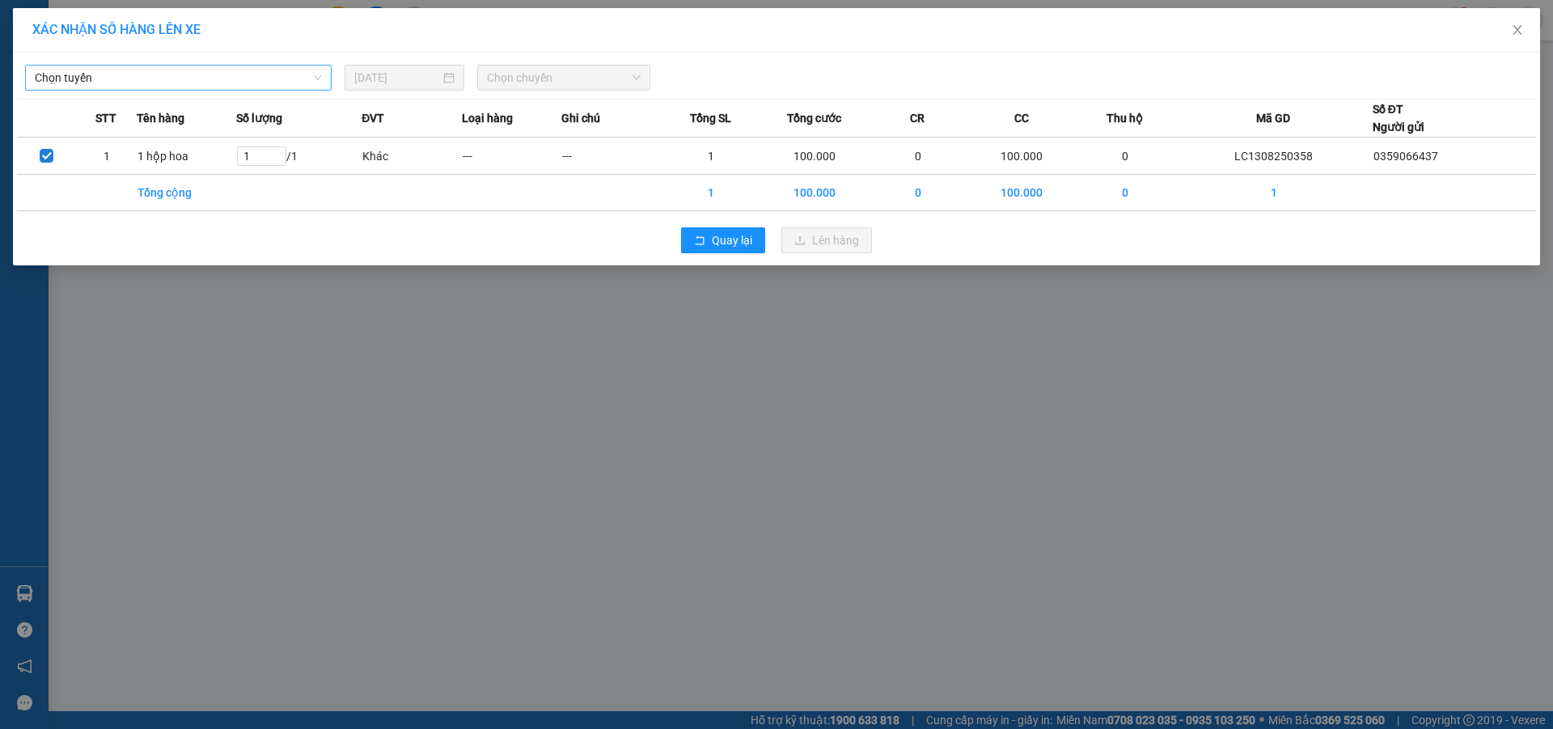
click at [247, 77] on span "Chọn tuyến" at bounding box center [178, 78] width 287 height 24
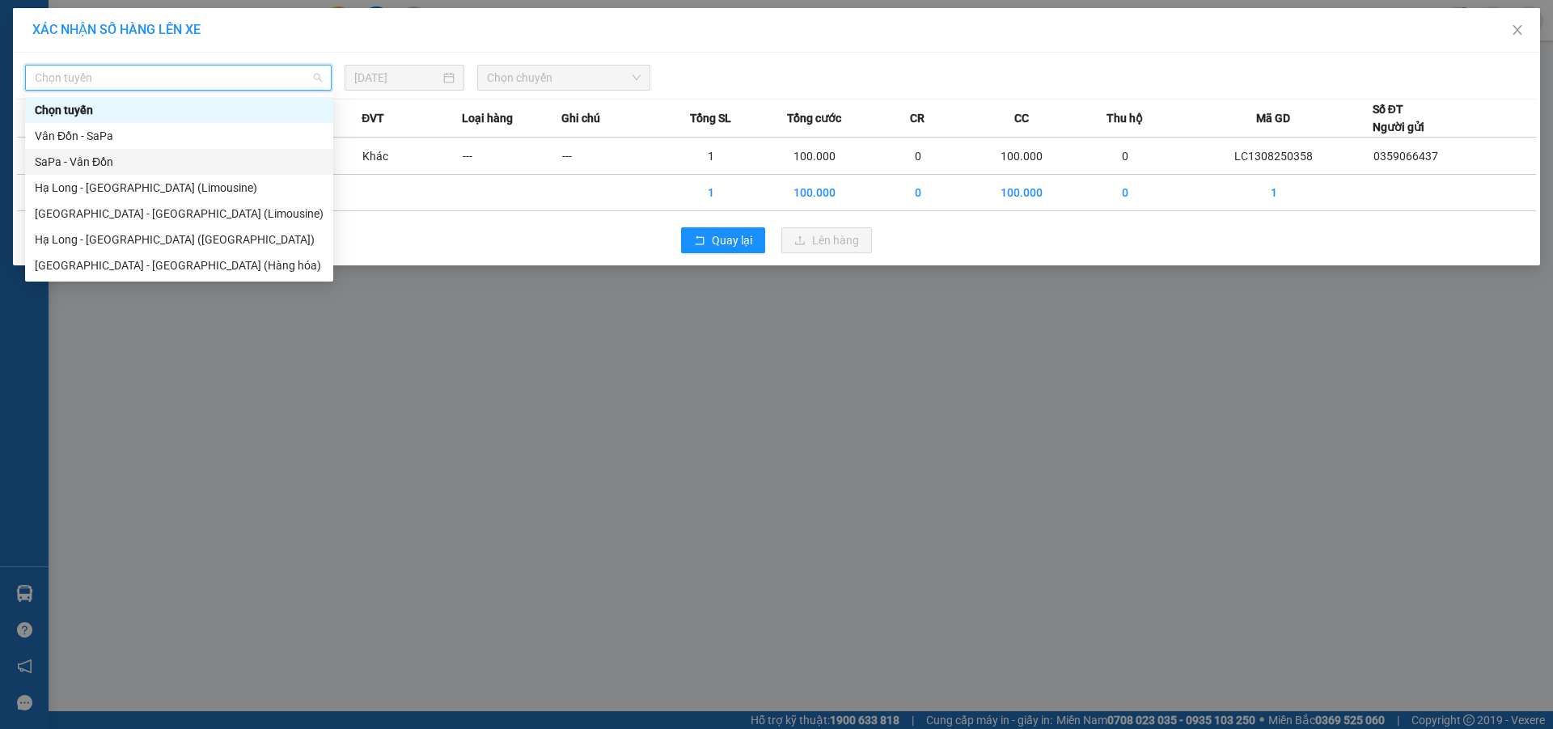
click at [115, 164] on div "SaPa - Vân Đồn" at bounding box center [179, 162] width 289 height 18
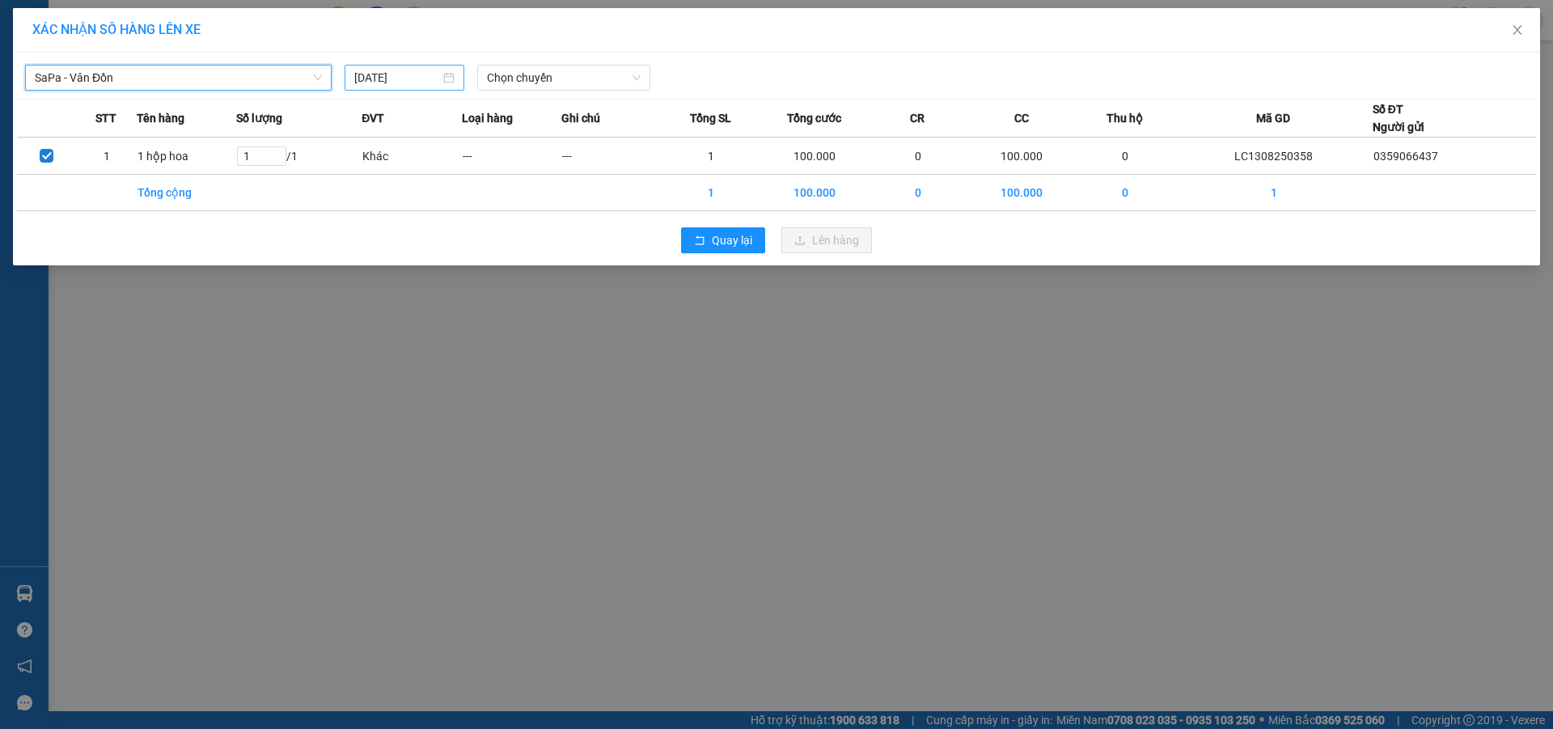
click at [434, 72] on input "[DATE]" at bounding box center [397, 78] width 86 height 18
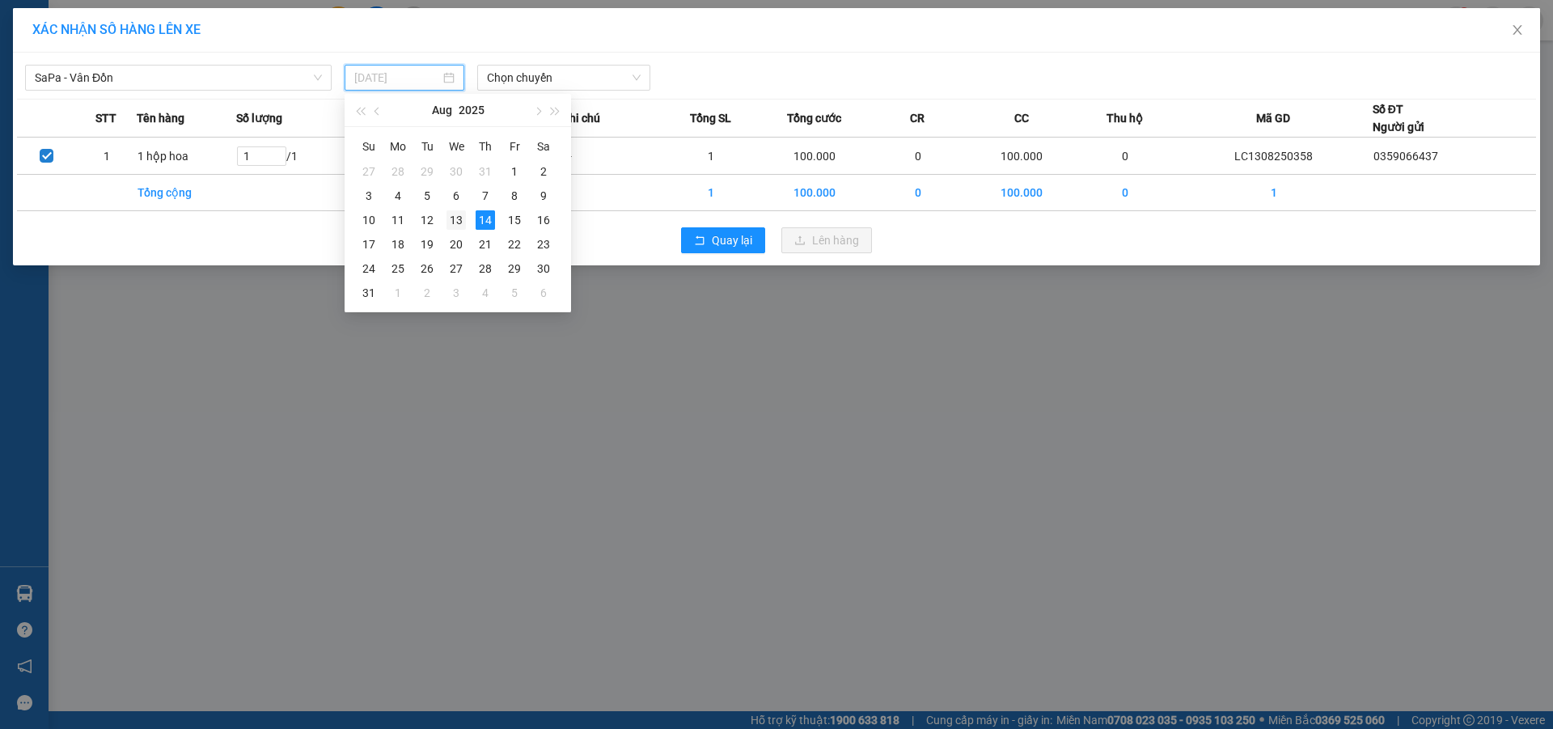
click at [456, 218] on div "13" at bounding box center [456, 219] width 19 height 19
type input "[DATE]"
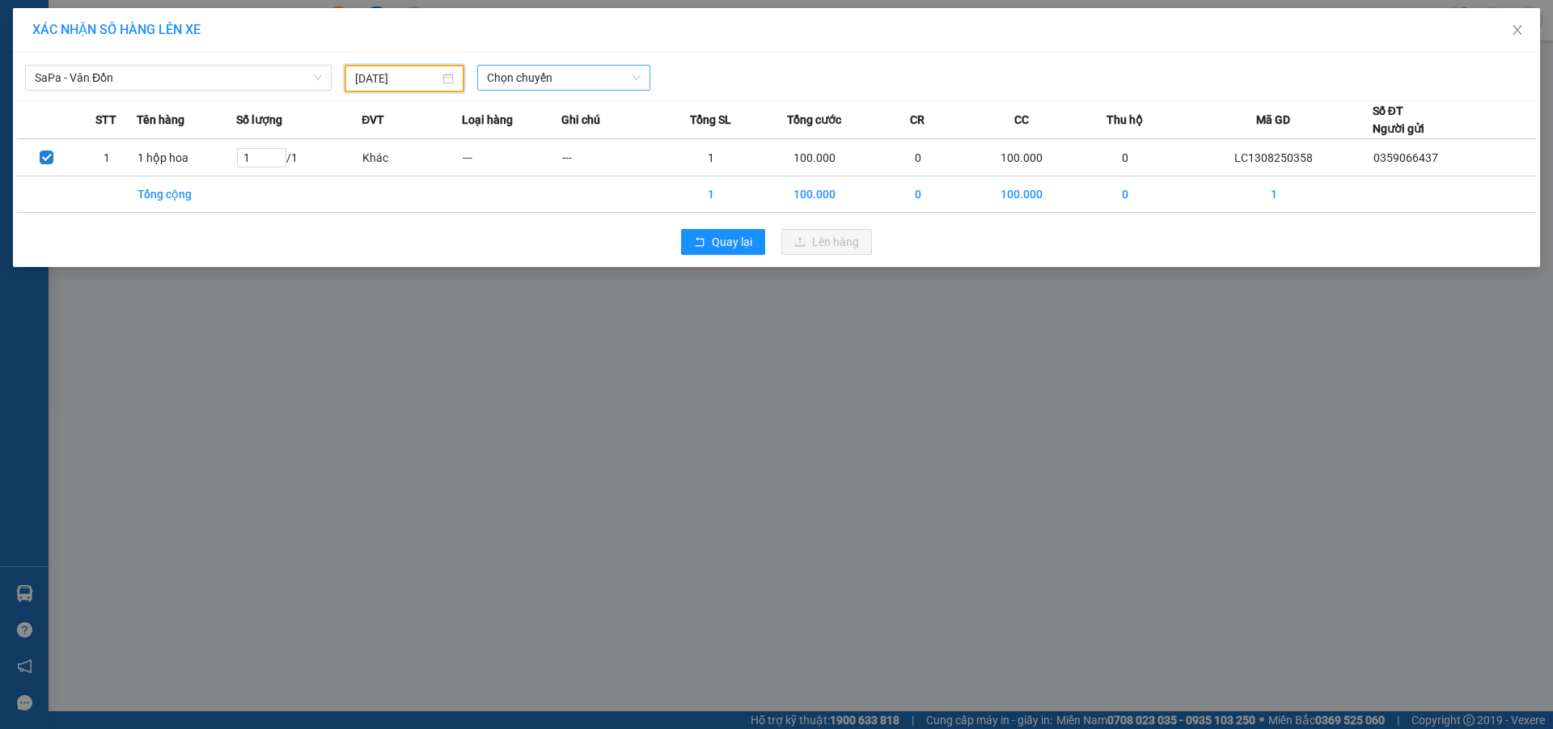
click at [564, 77] on span "Chọn chuyến" at bounding box center [564, 78] width 154 height 24
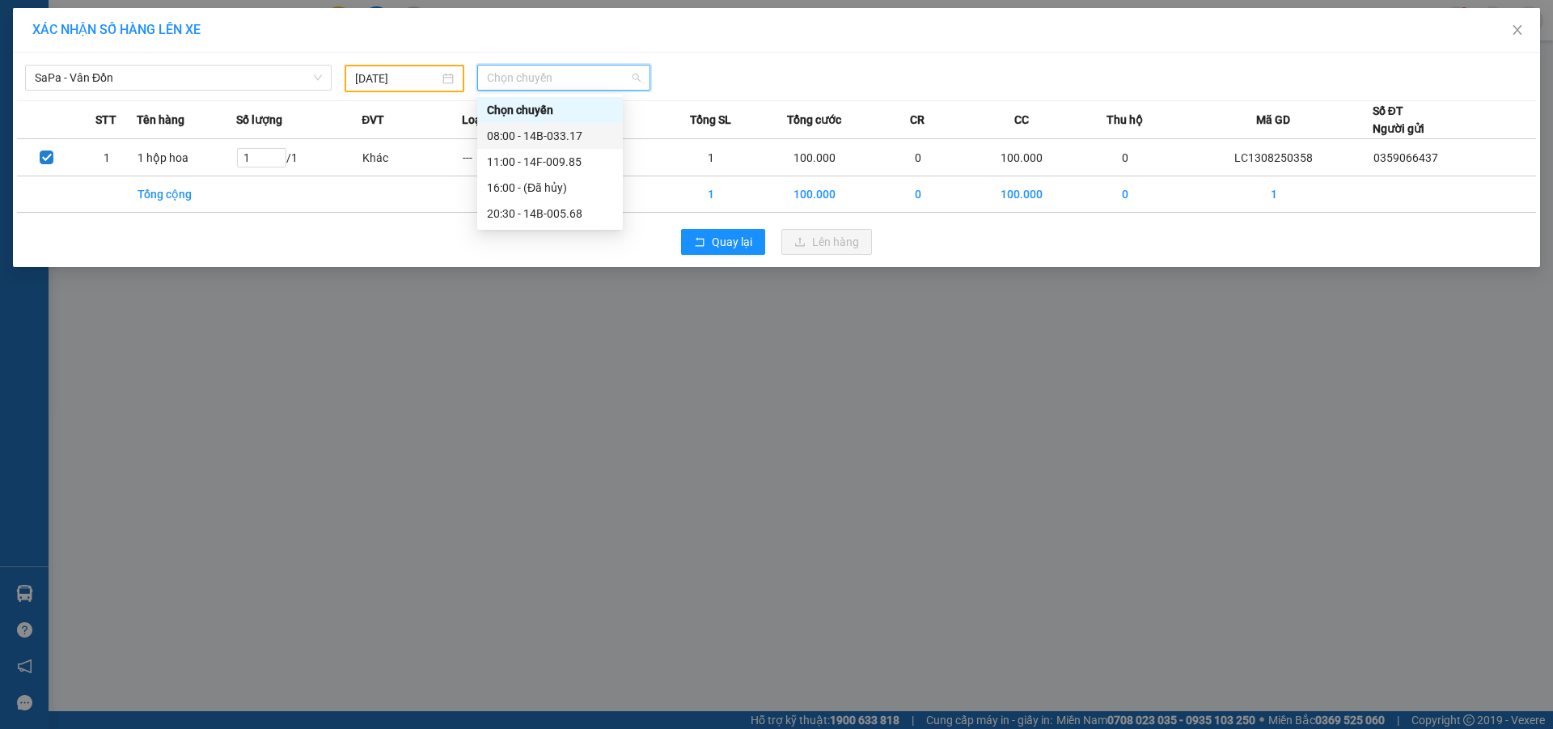
click at [554, 140] on div "08:00 - 14B-033.17" at bounding box center [550, 136] width 126 height 18
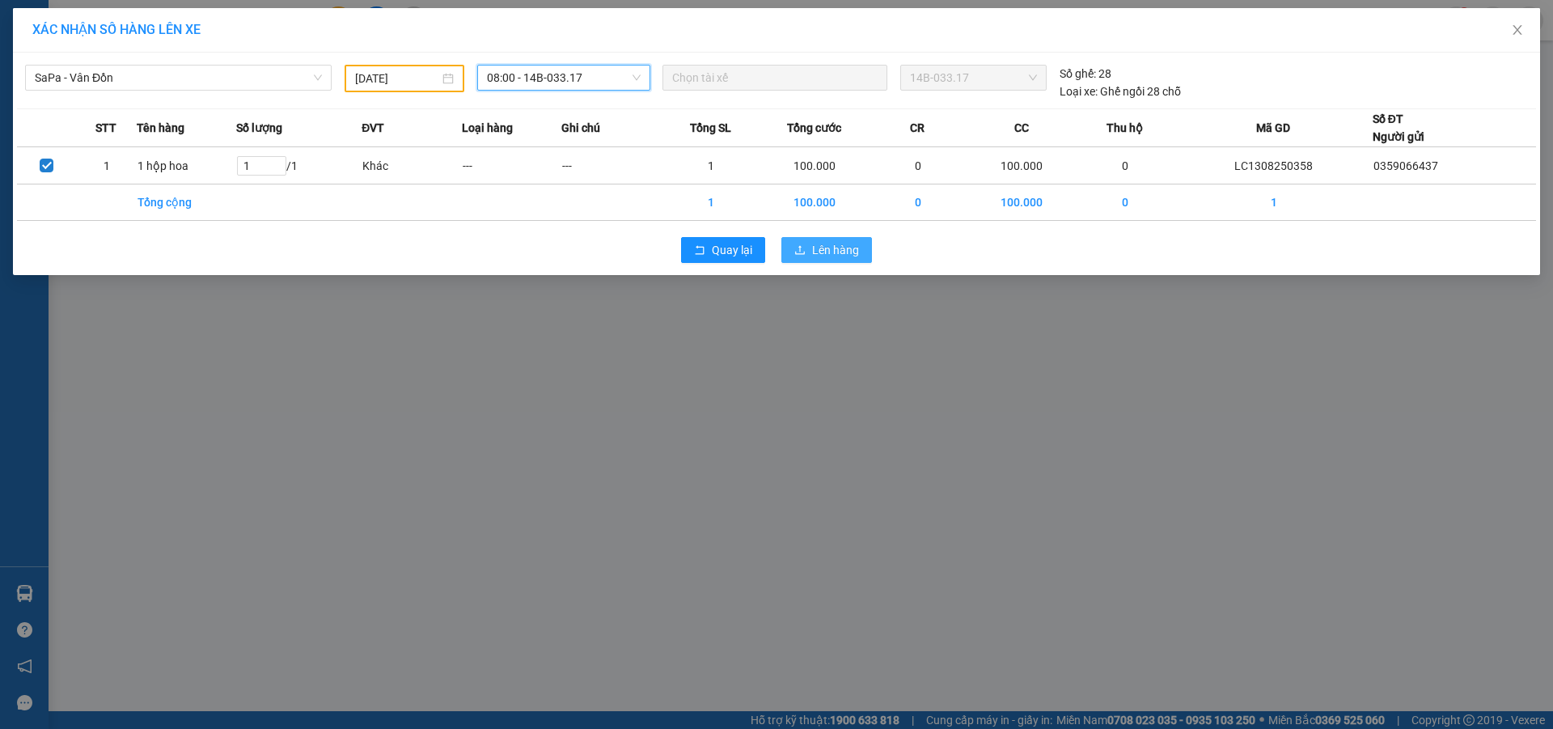
click at [841, 246] on span "Lên hàng" at bounding box center [835, 250] width 47 height 18
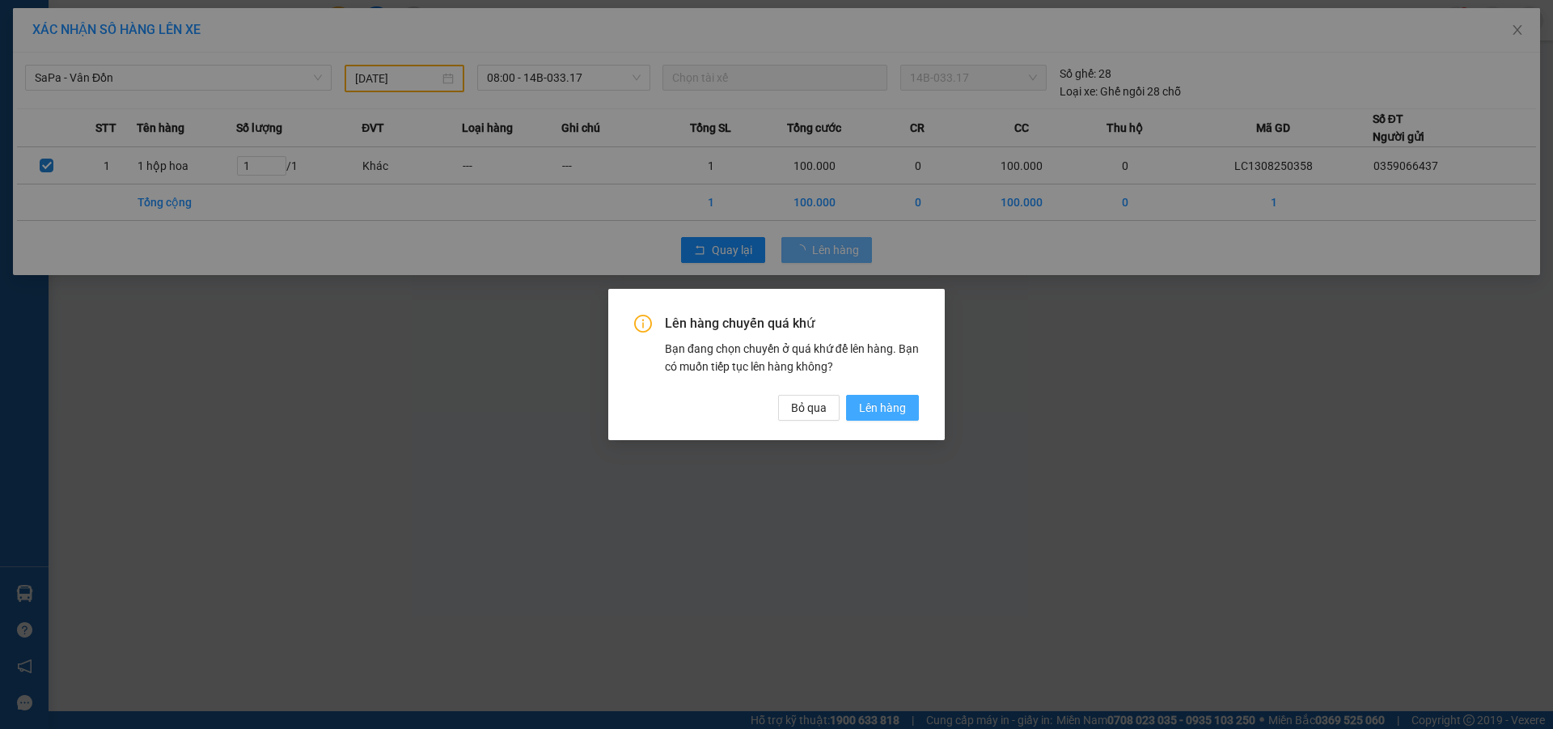
click at [874, 399] on span "Lên hàng" at bounding box center [882, 408] width 47 height 18
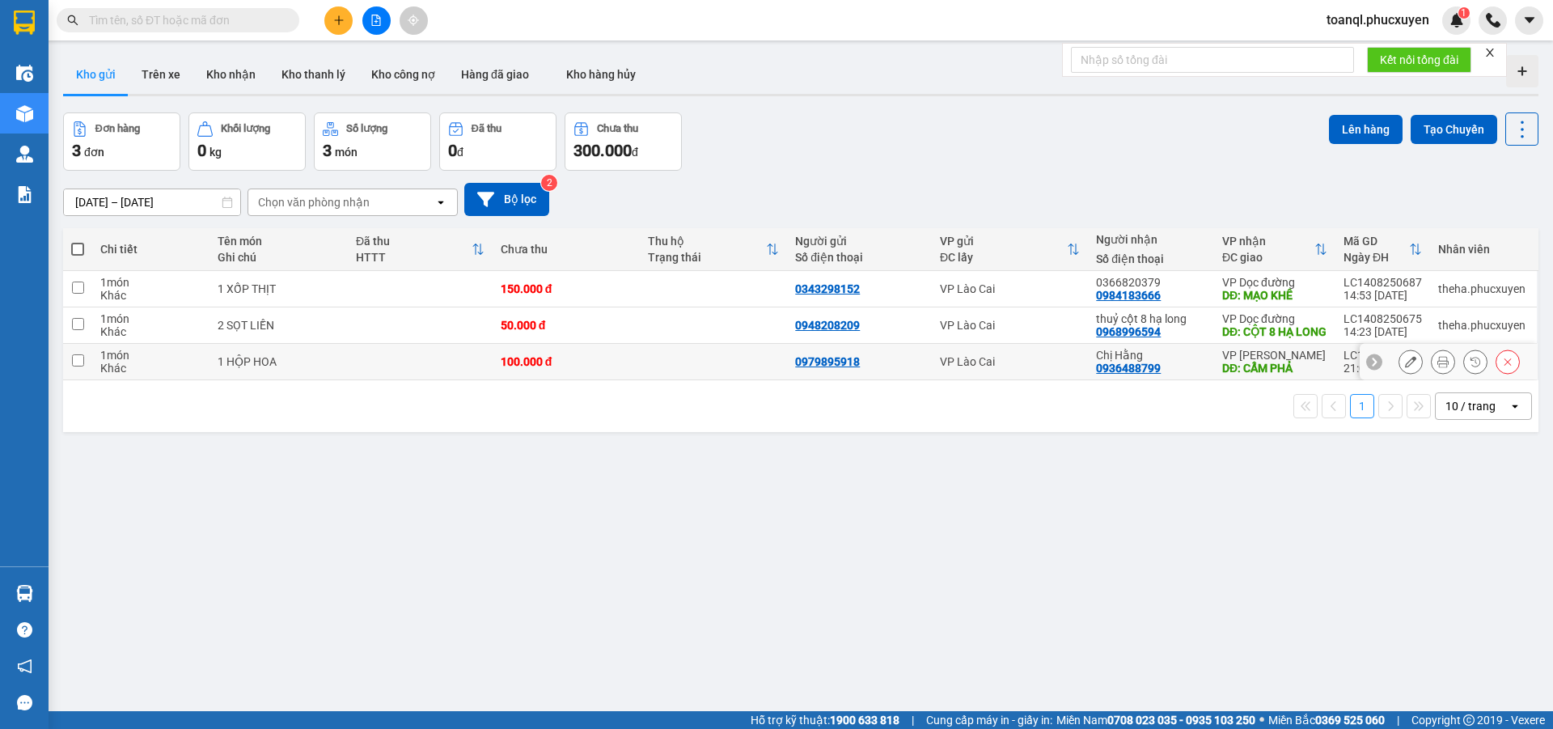
click at [80, 367] on input "checkbox" at bounding box center [78, 360] width 12 height 12
checkbox input "true"
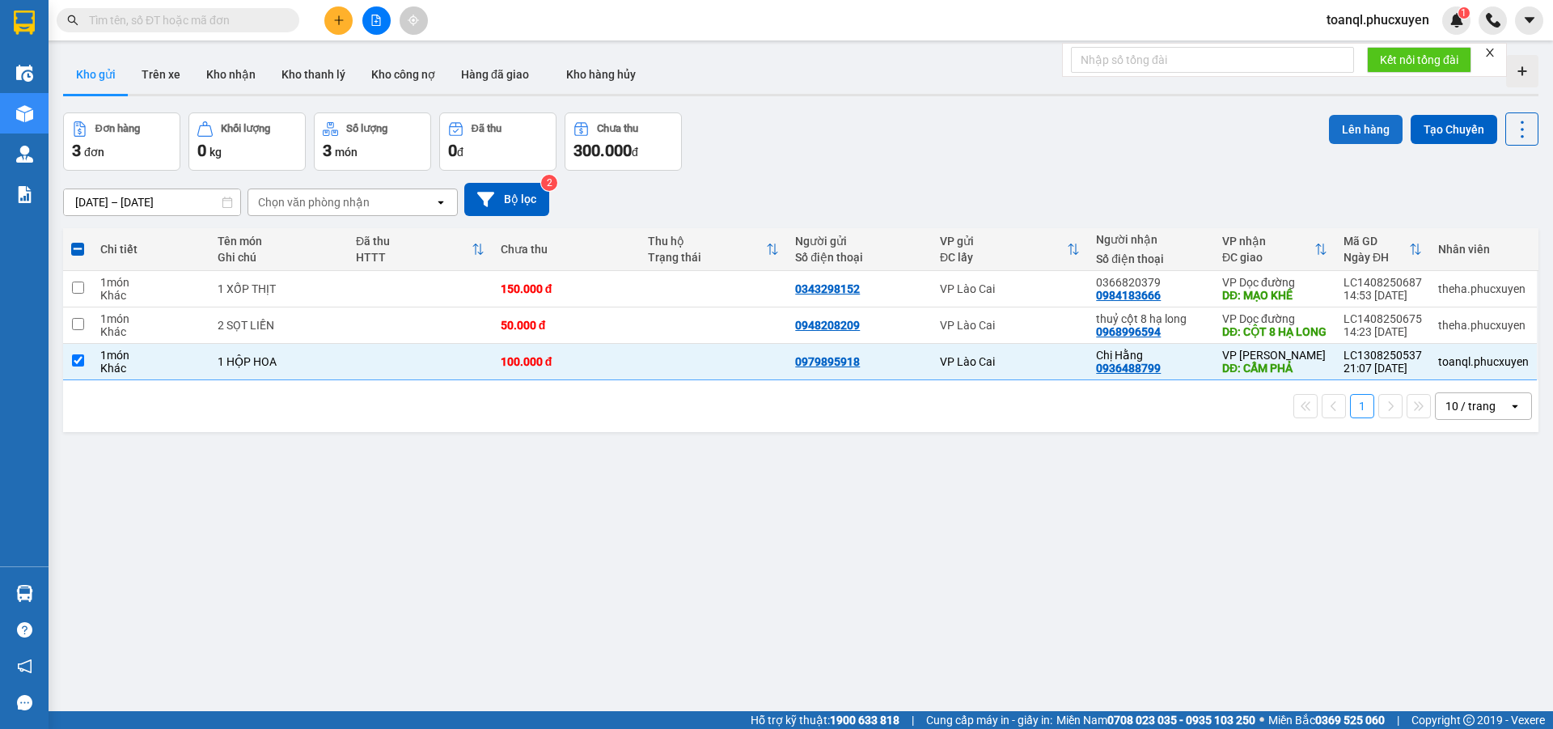
click at [1364, 130] on button "Lên hàng" at bounding box center [1366, 129] width 74 height 29
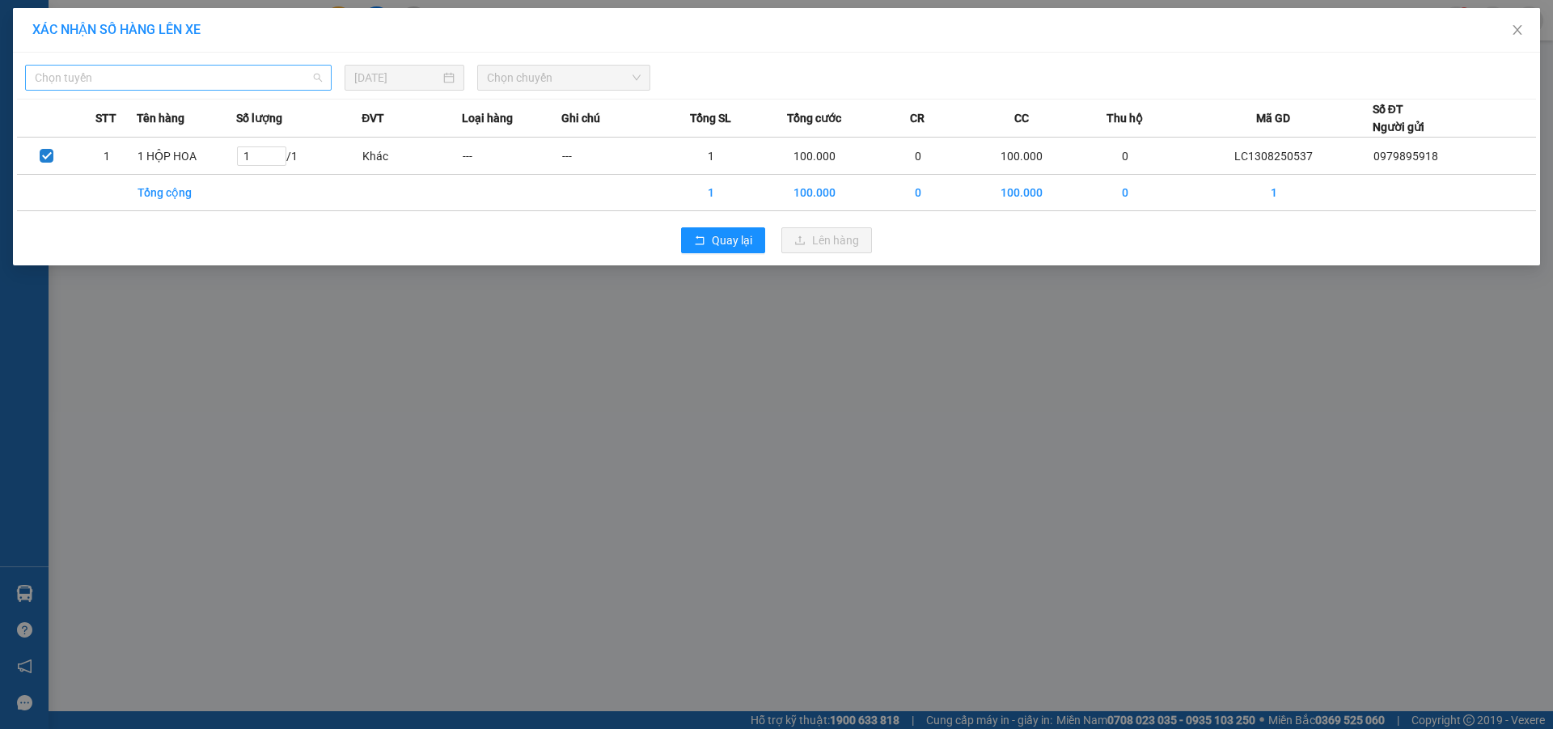
click at [235, 76] on span "Chọn tuyến" at bounding box center [178, 78] width 287 height 24
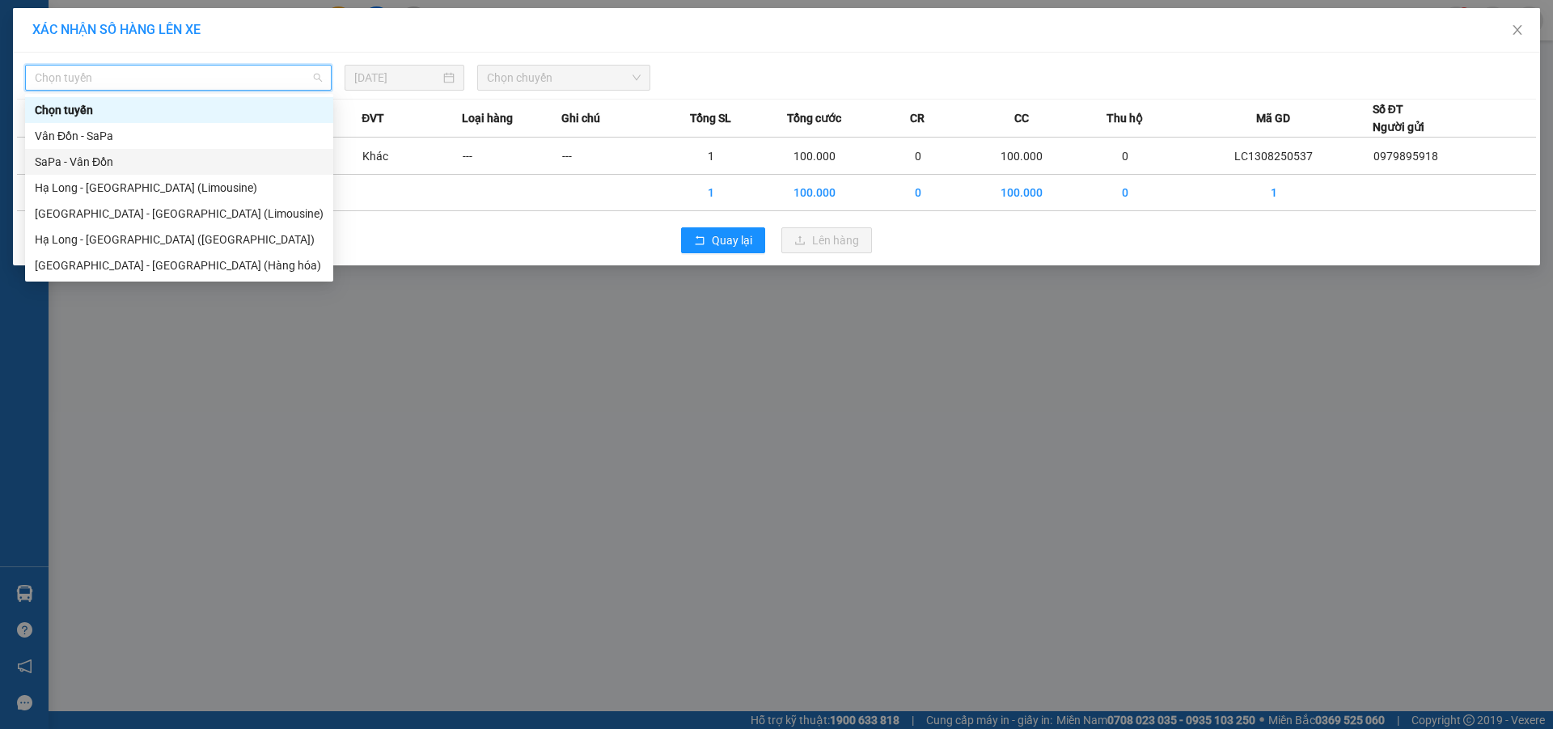
drag, startPoint x: 73, startPoint y: 164, endPoint x: 320, endPoint y: 125, distance: 250.6
click at [78, 163] on div "SaPa - Vân Đồn" at bounding box center [179, 162] width 289 height 18
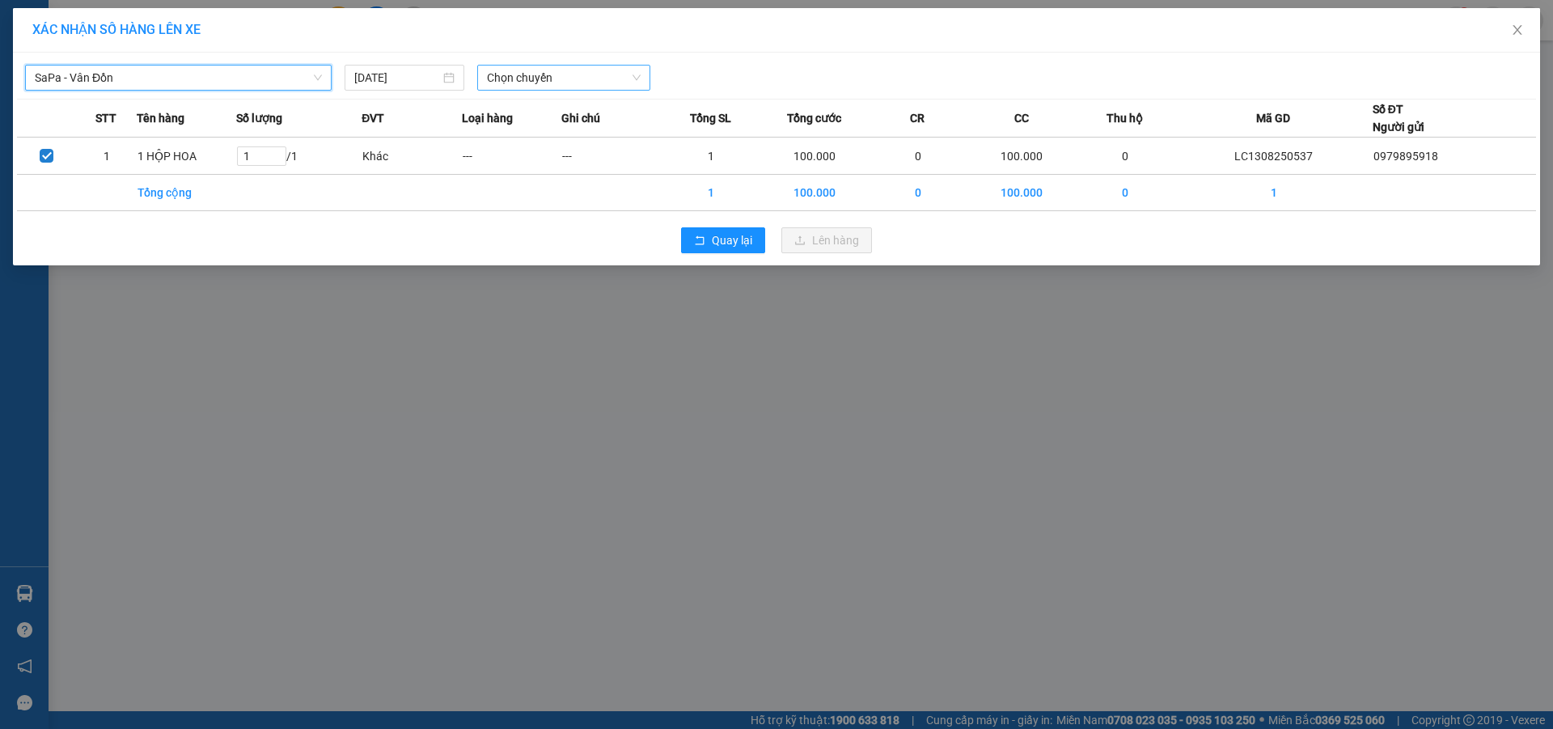
click at [557, 74] on span "Chọn chuyến" at bounding box center [564, 78] width 154 height 24
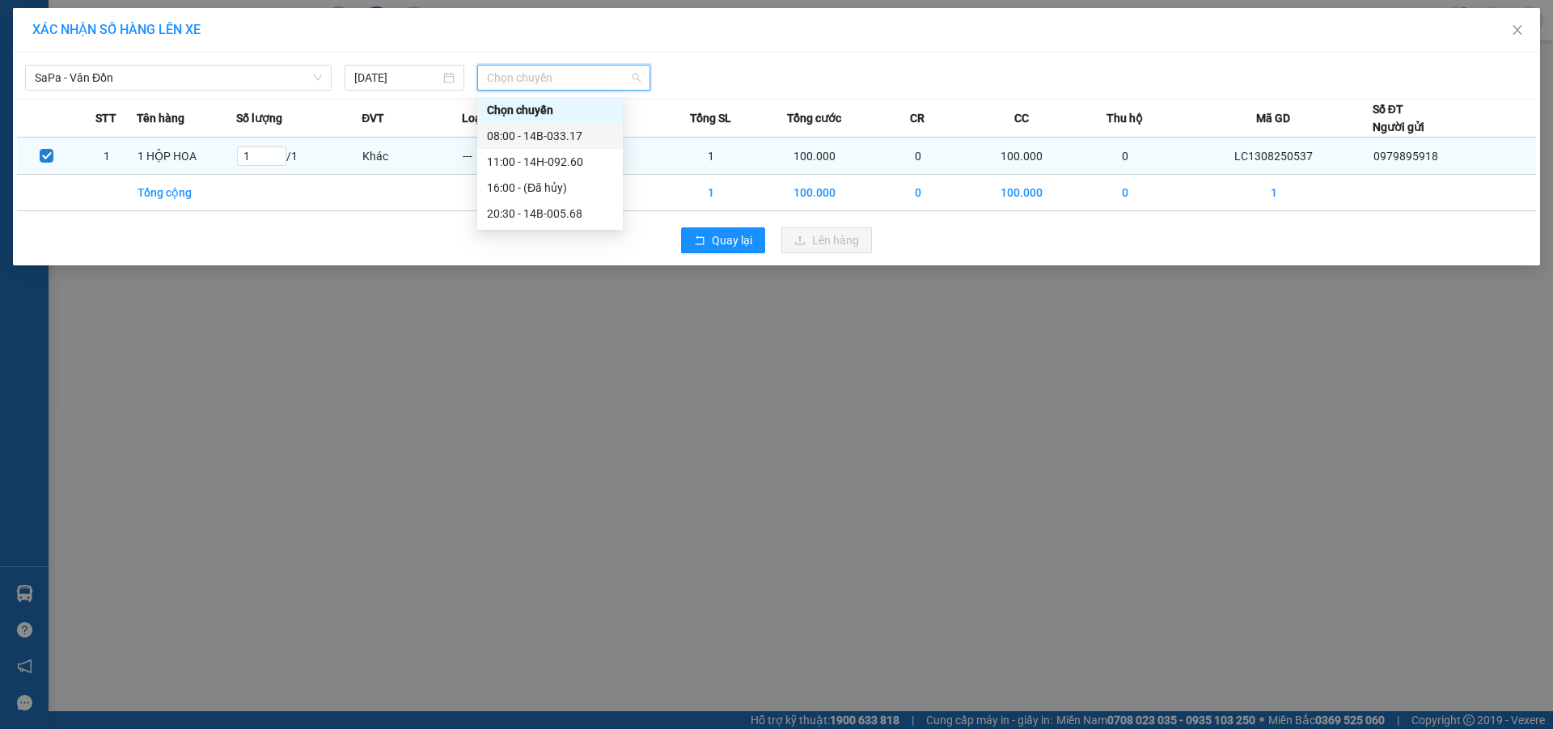
drag, startPoint x: 562, startPoint y: 134, endPoint x: 627, endPoint y: 149, distance: 66.5
click at [565, 134] on div "08:00 - 14B-033.17" at bounding box center [550, 136] width 126 height 18
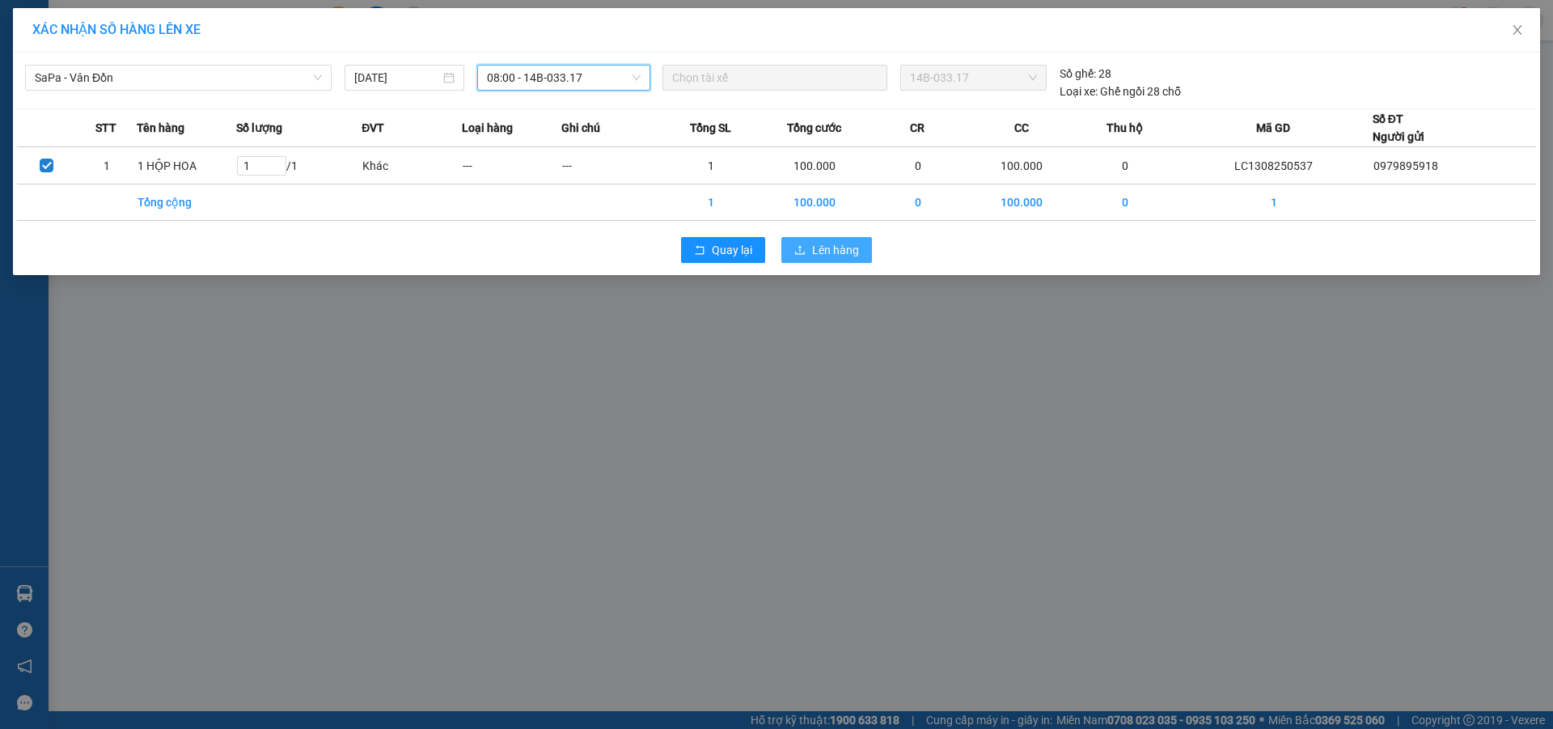
click at [837, 249] on span "Lên hàng" at bounding box center [835, 250] width 47 height 18
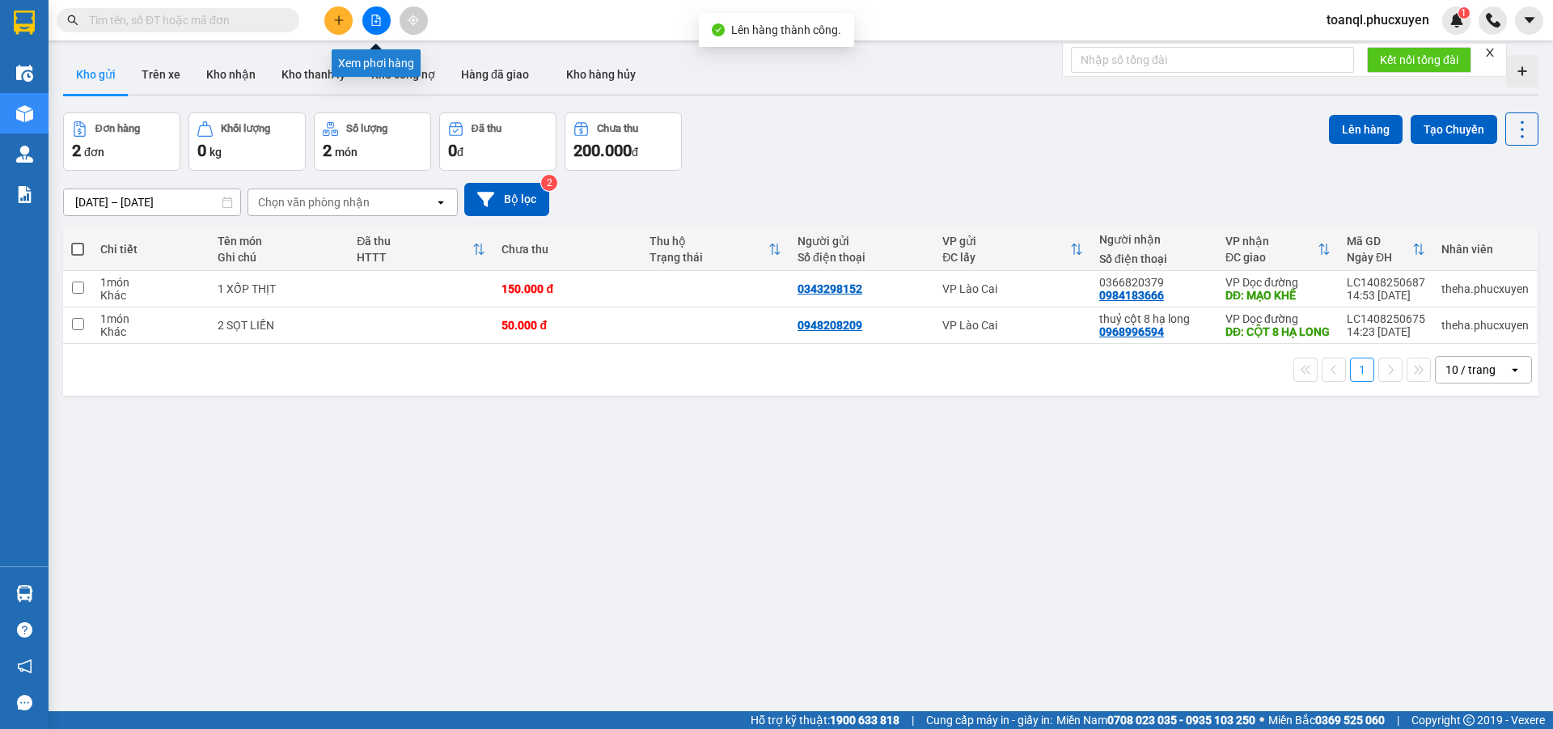
click at [378, 16] on icon "file-add" at bounding box center [376, 20] width 11 height 11
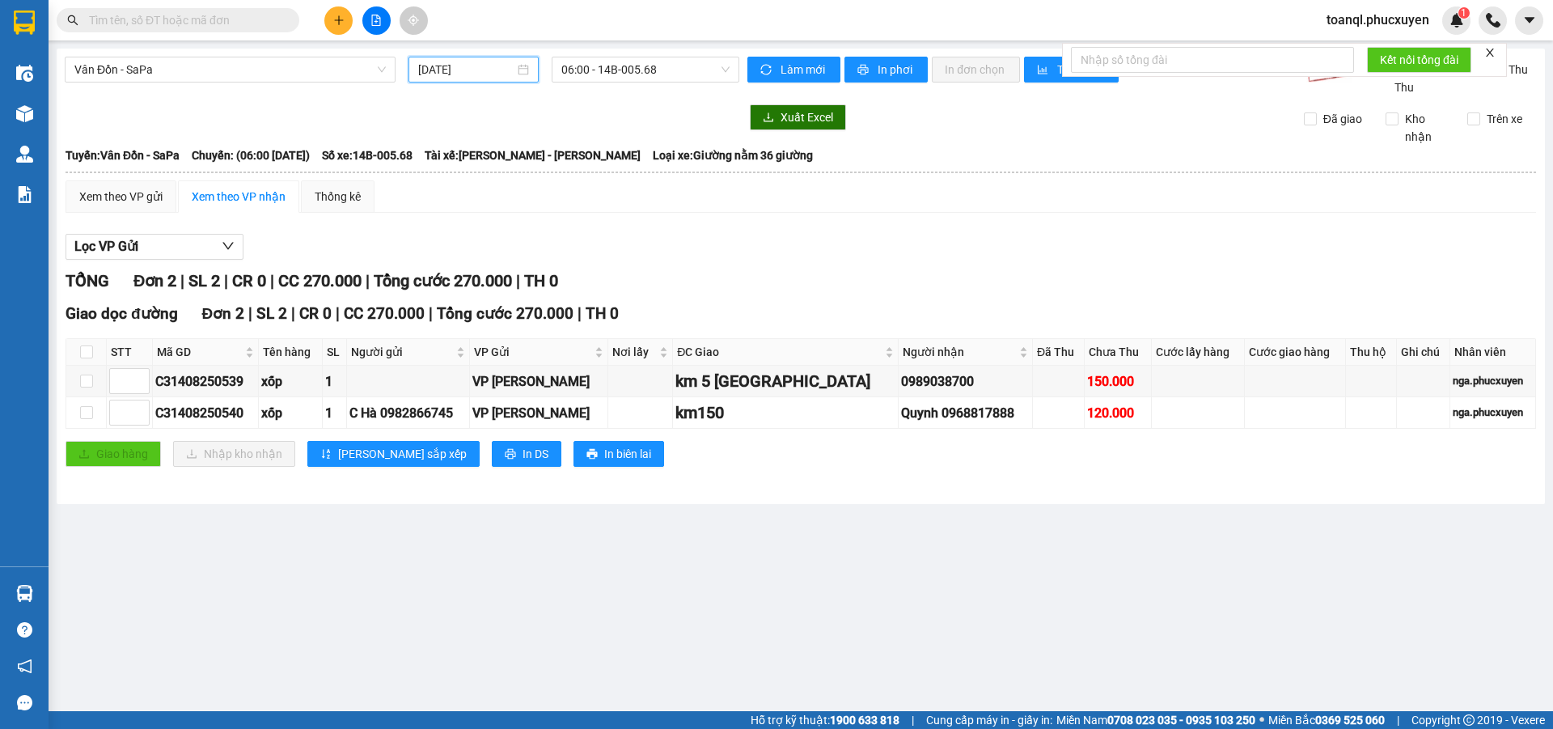
click at [494, 75] on input "[DATE]" at bounding box center [466, 70] width 96 height 18
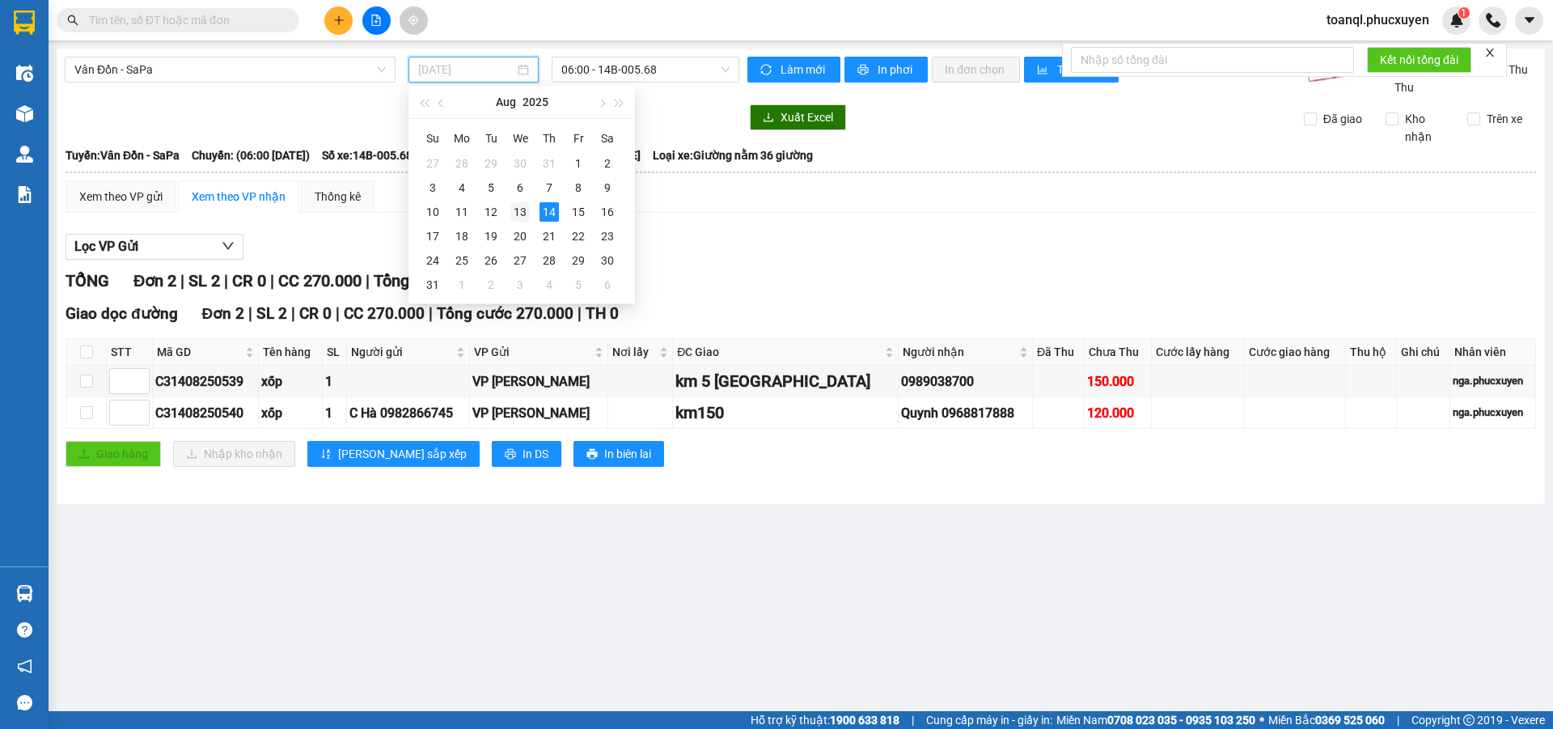
click at [522, 214] on div "13" at bounding box center [520, 211] width 19 height 19
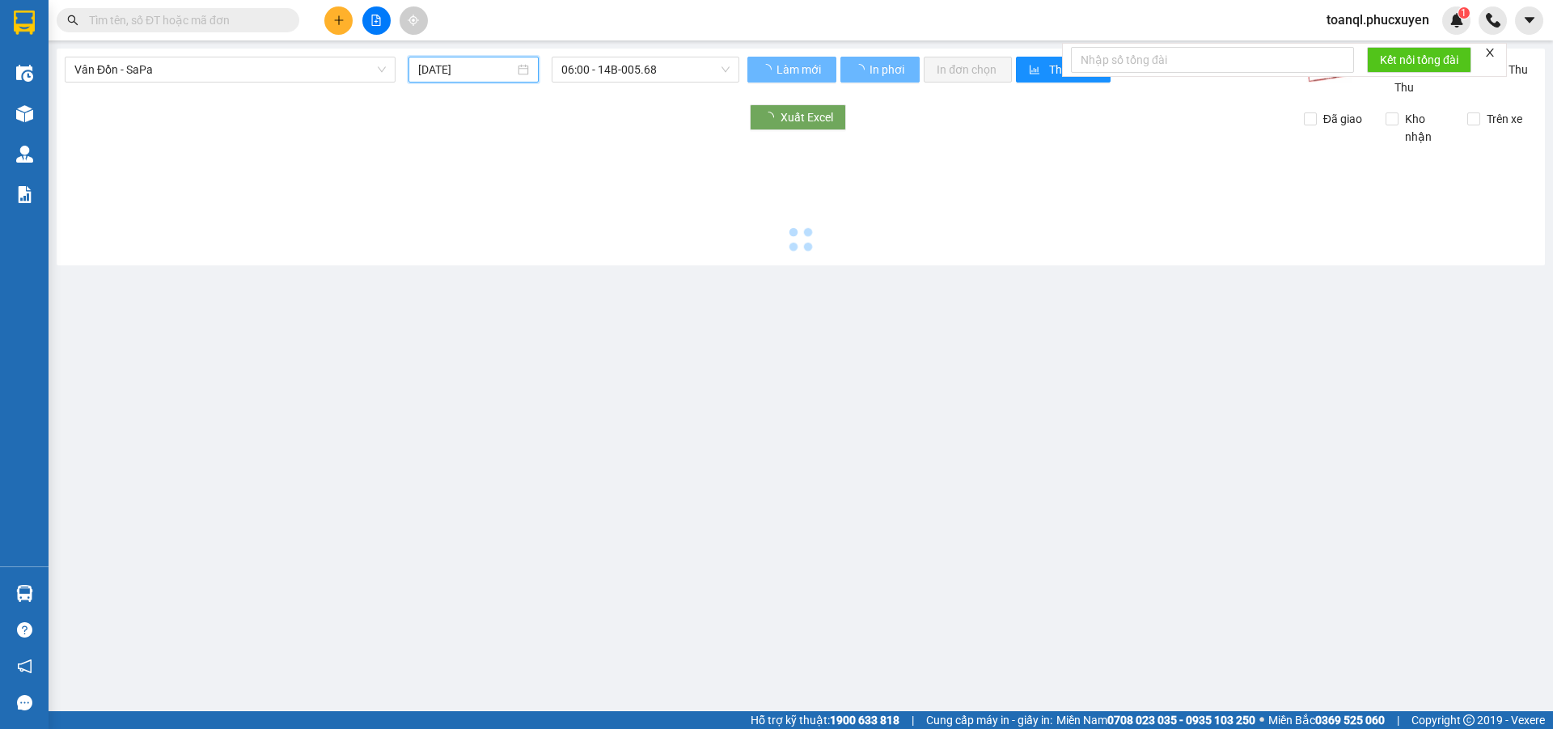
type input "[DATE]"
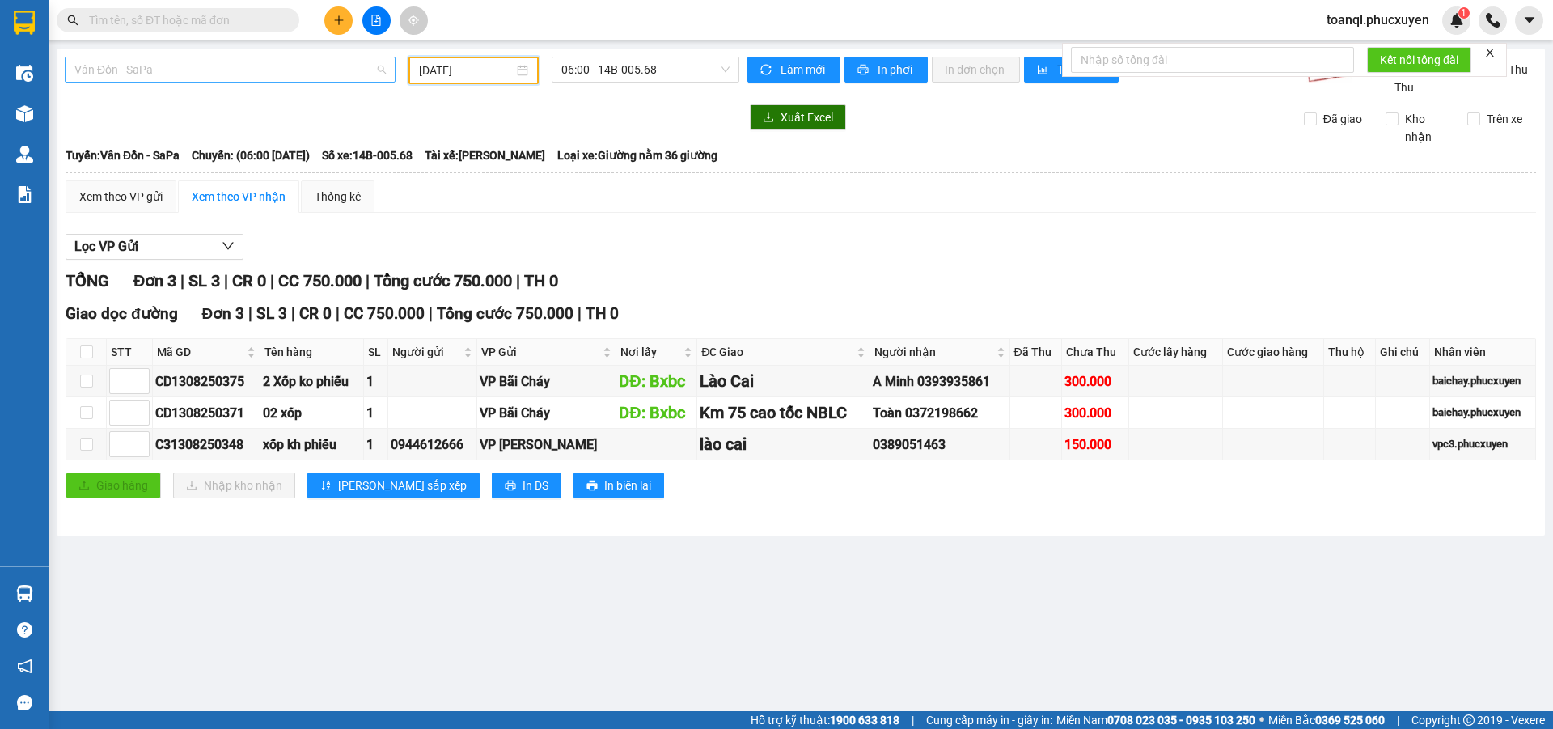
click at [233, 74] on span "Vân Đồn - SaPa" at bounding box center [230, 69] width 312 height 24
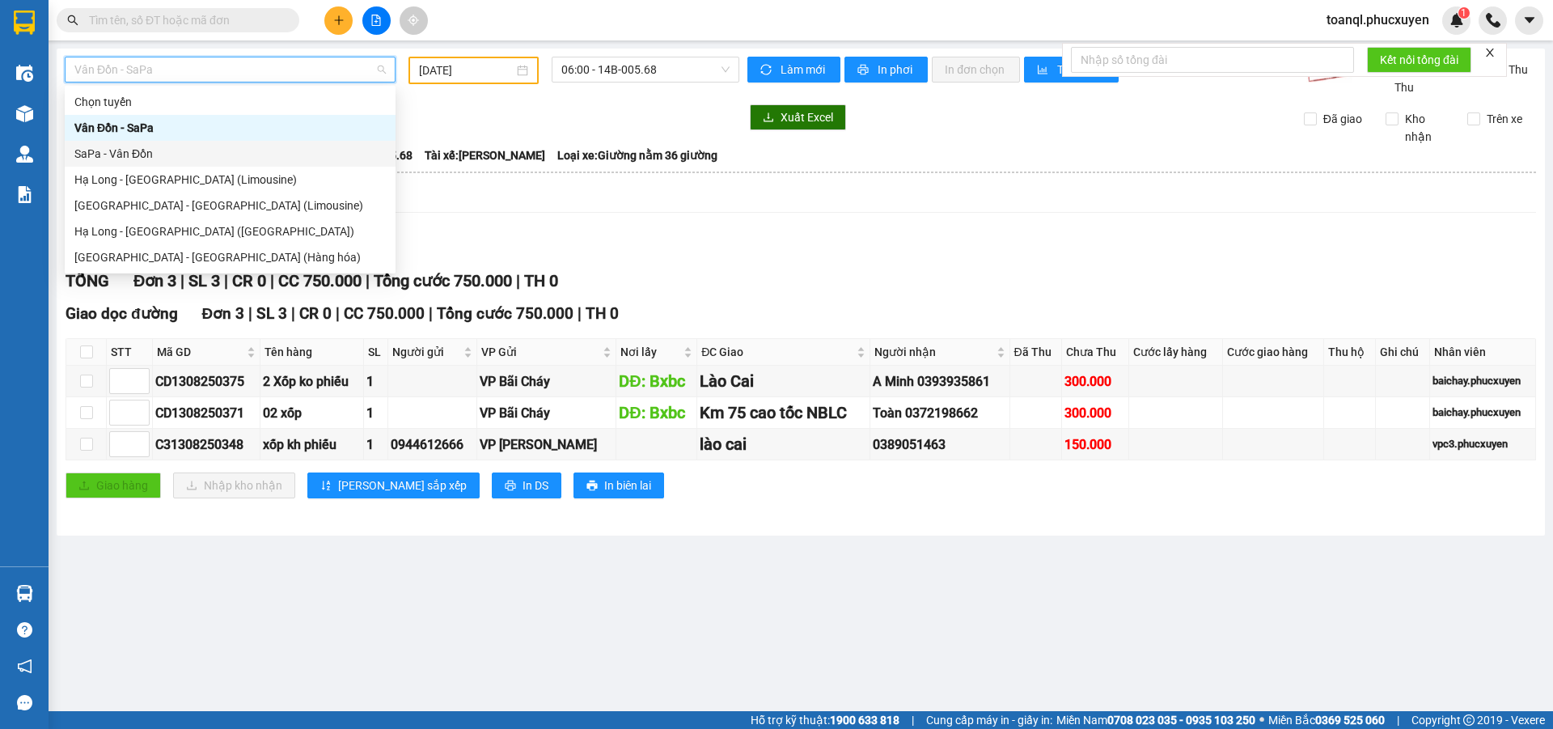
click at [128, 150] on div "SaPa - Vân Đồn" at bounding box center [230, 154] width 312 height 18
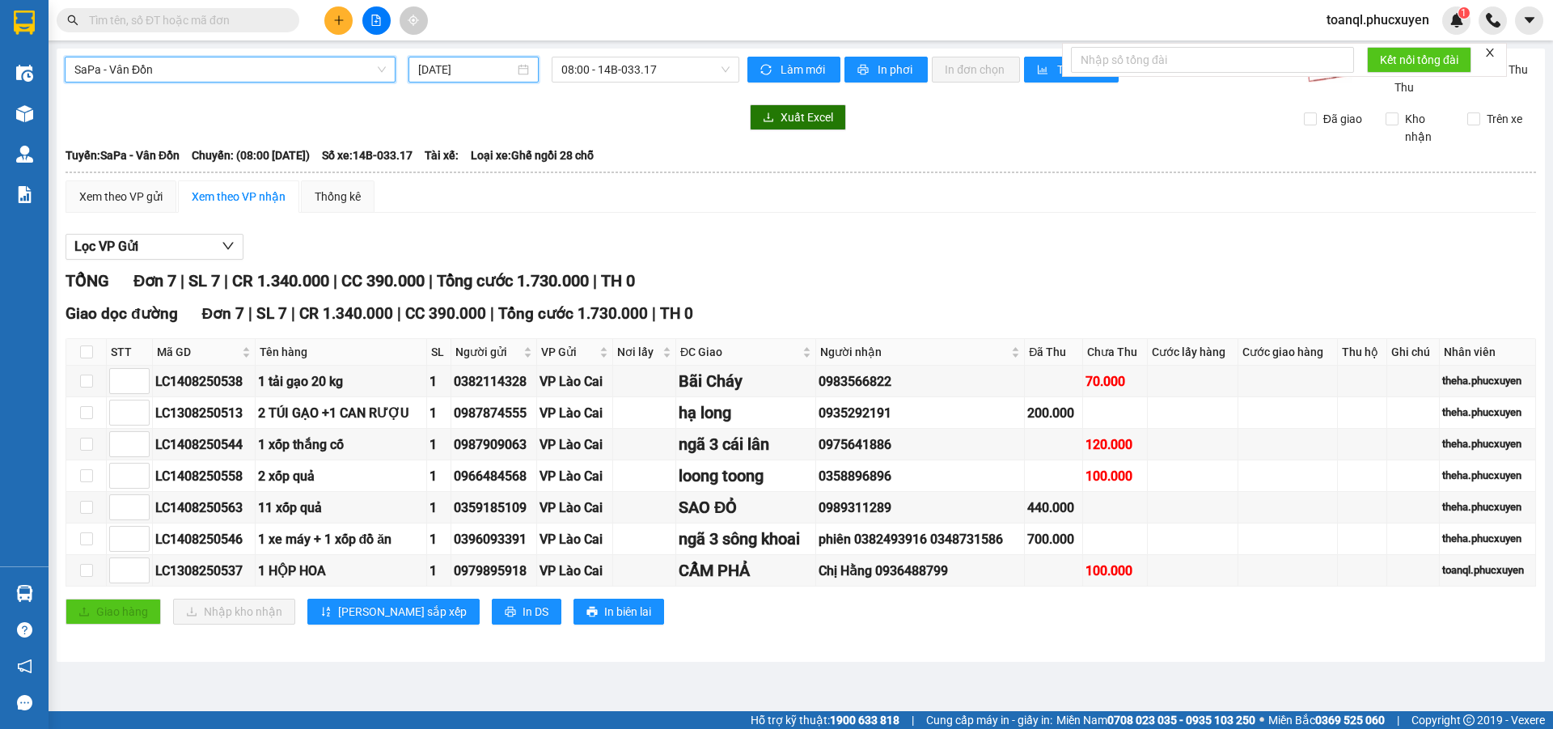
click at [465, 66] on input "[DATE]" at bounding box center [466, 70] width 96 height 18
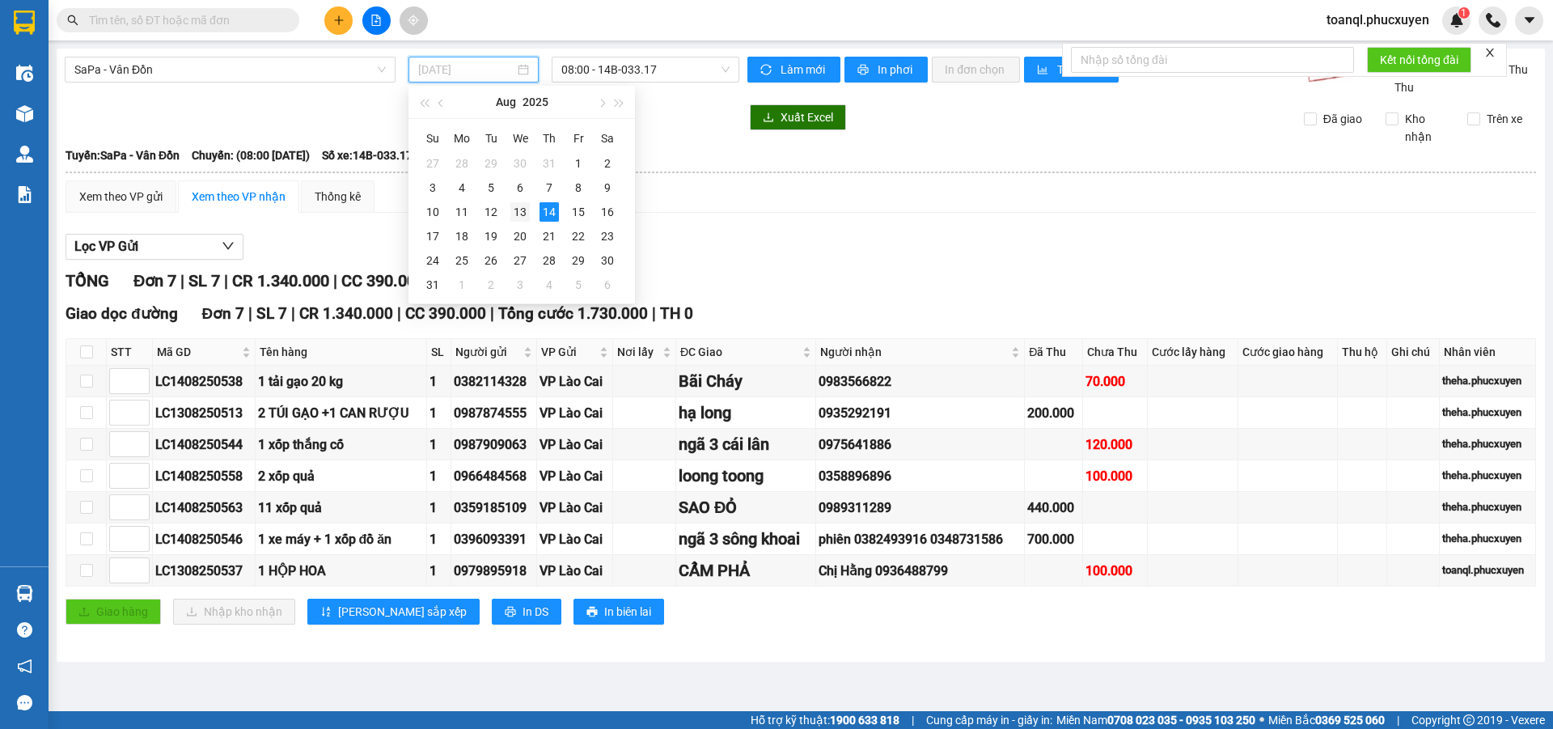
click at [514, 204] on div "13" at bounding box center [520, 211] width 19 height 19
type input "[DATE]"
